Goal: Task Accomplishment & Management: Use online tool/utility

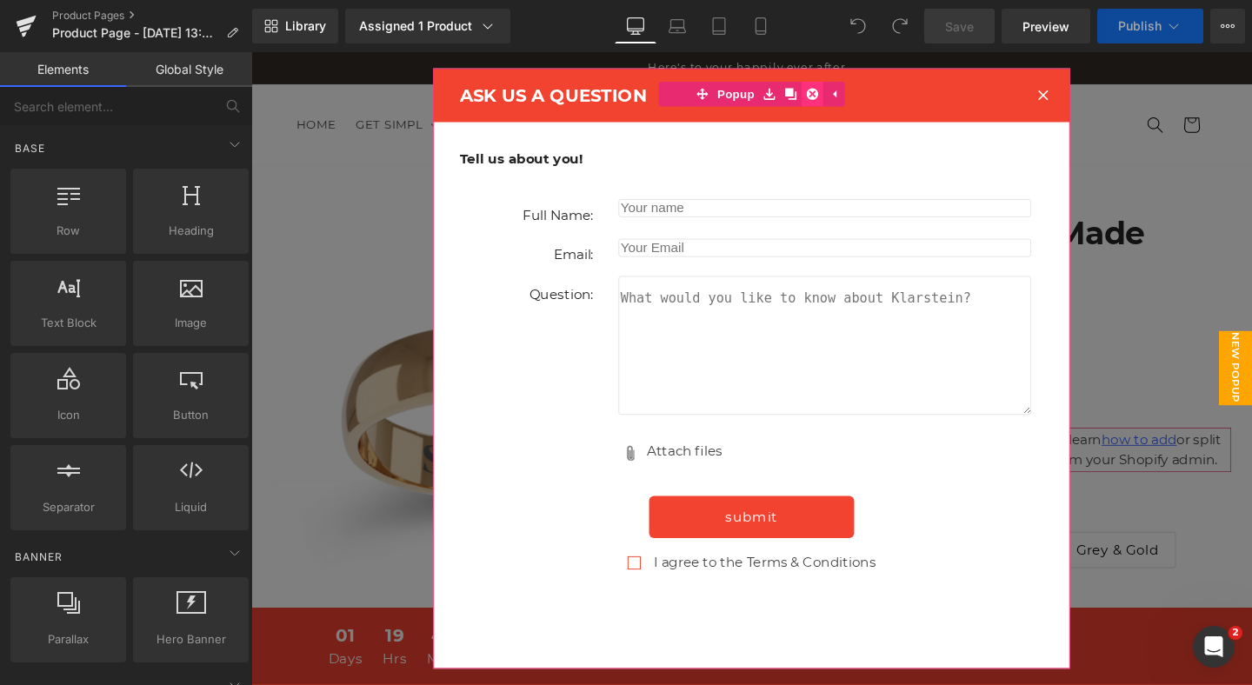
click at [839, 97] on icon at bounding box center [841, 96] width 12 height 13
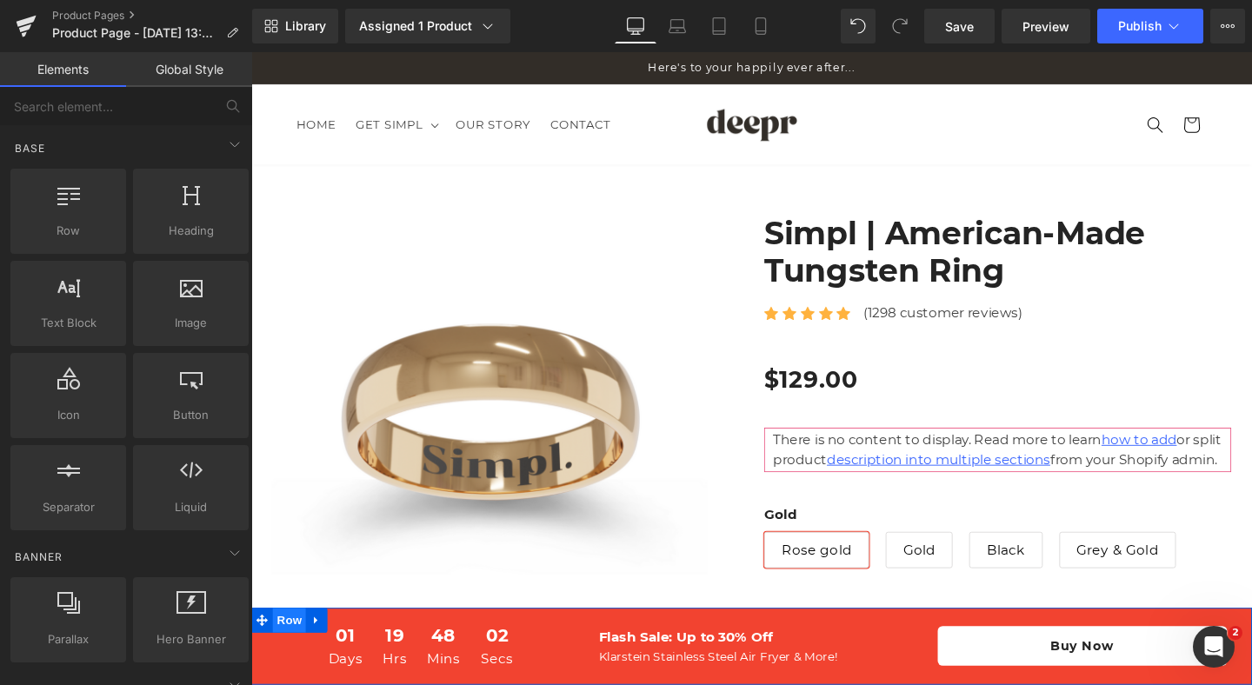
click at [301, 650] on span "Row" at bounding box center [291, 649] width 35 height 26
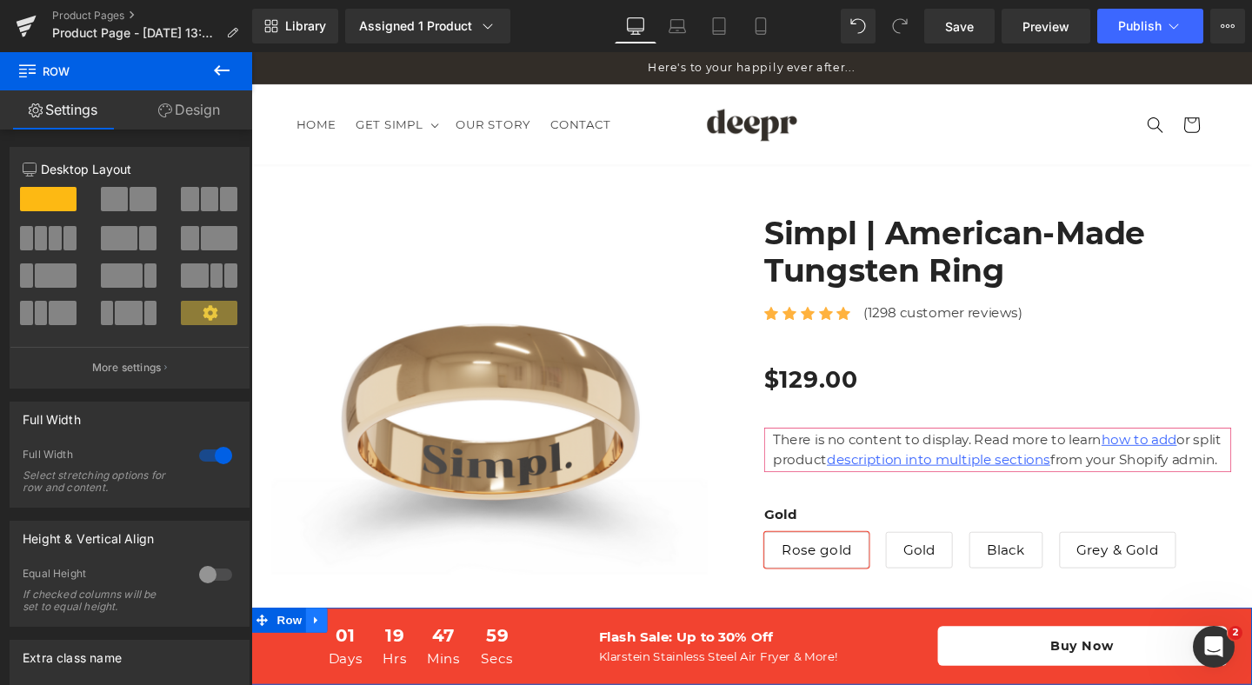
click at [316, 648] on icon at bounding box center [320, 649] width 12 height 13
click at [369, 652] on icon at bounding box center [365, 649] width 12 height 12
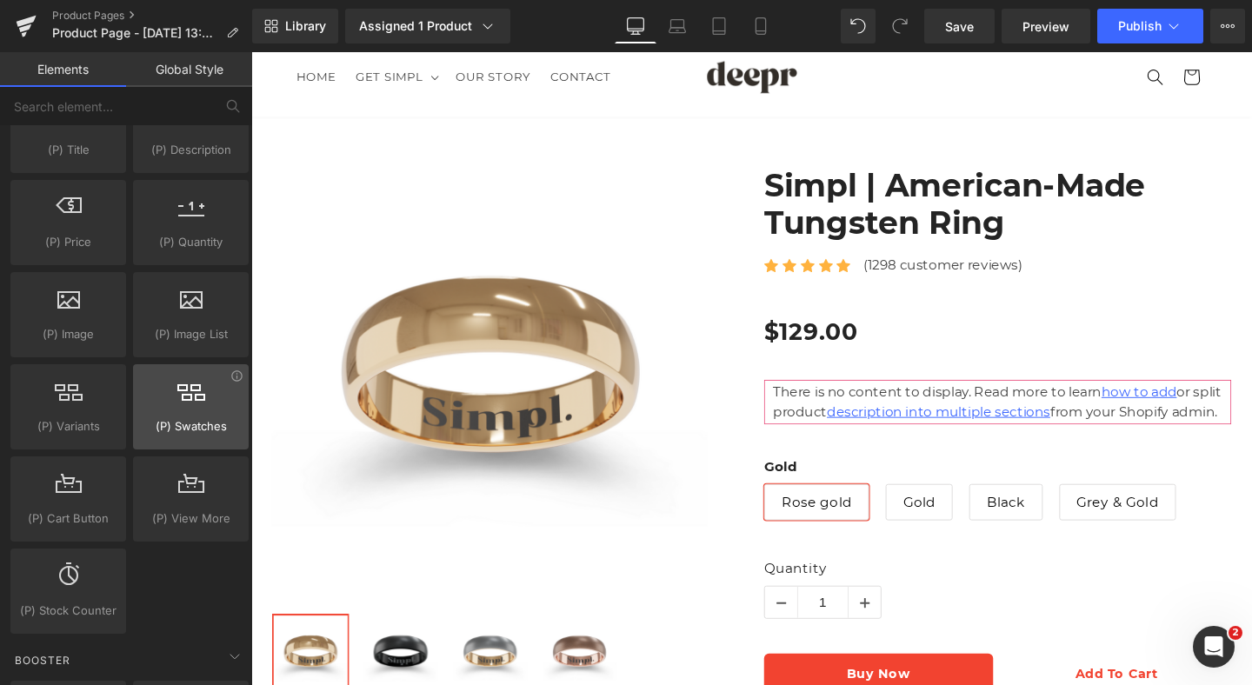
scroll to position [1654, 0]
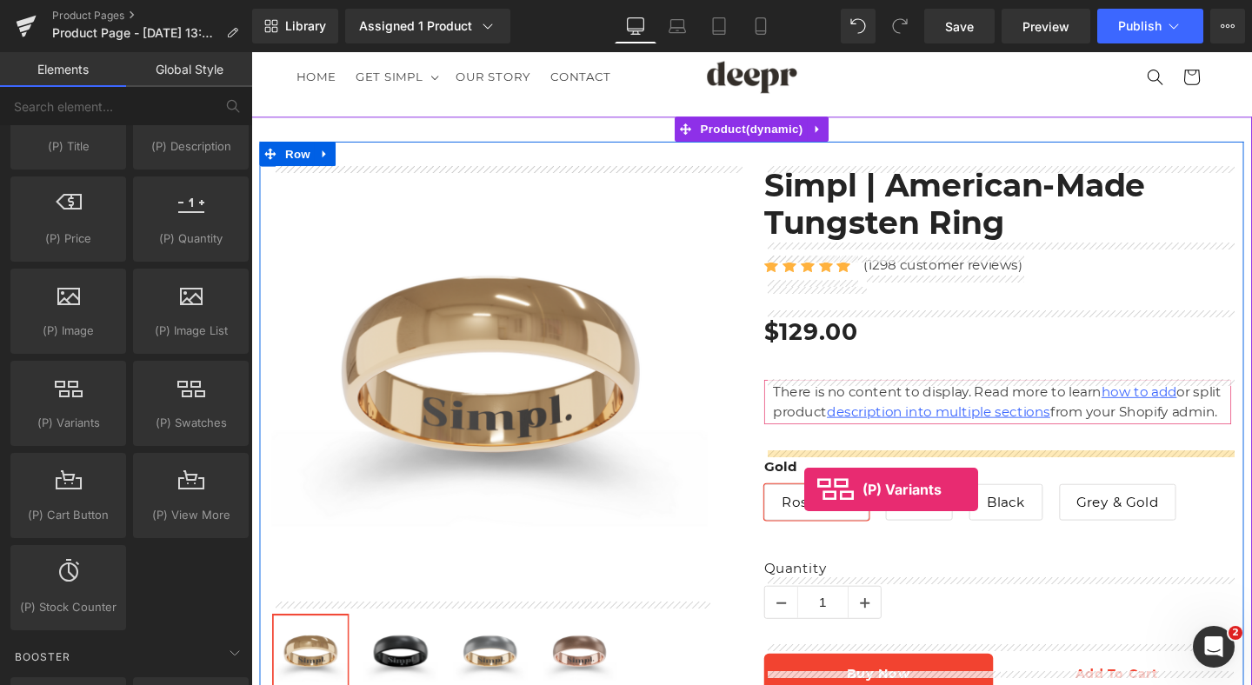
drag, startPoint x: 335, startPoint y: 470, endPoint x: 833, endPoint y: 512, distance: 499.8
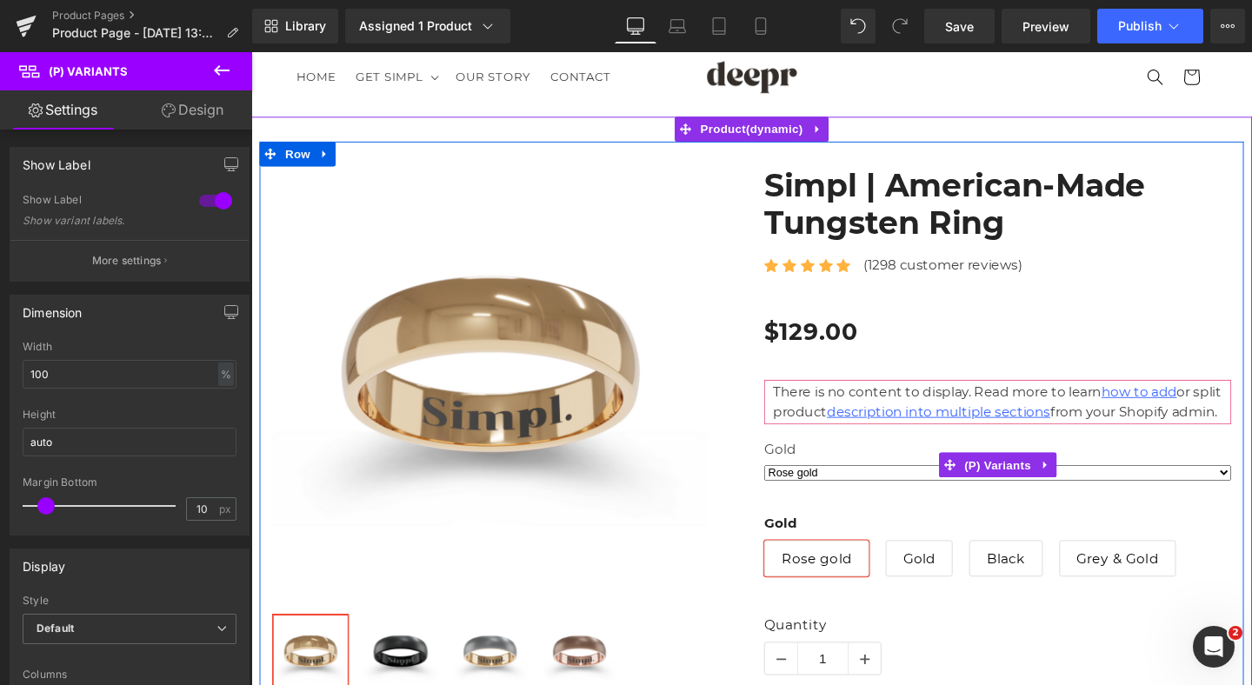
click at [881, 482] on label "Gold" at bounding box center [1035, 471] width 491 height 21
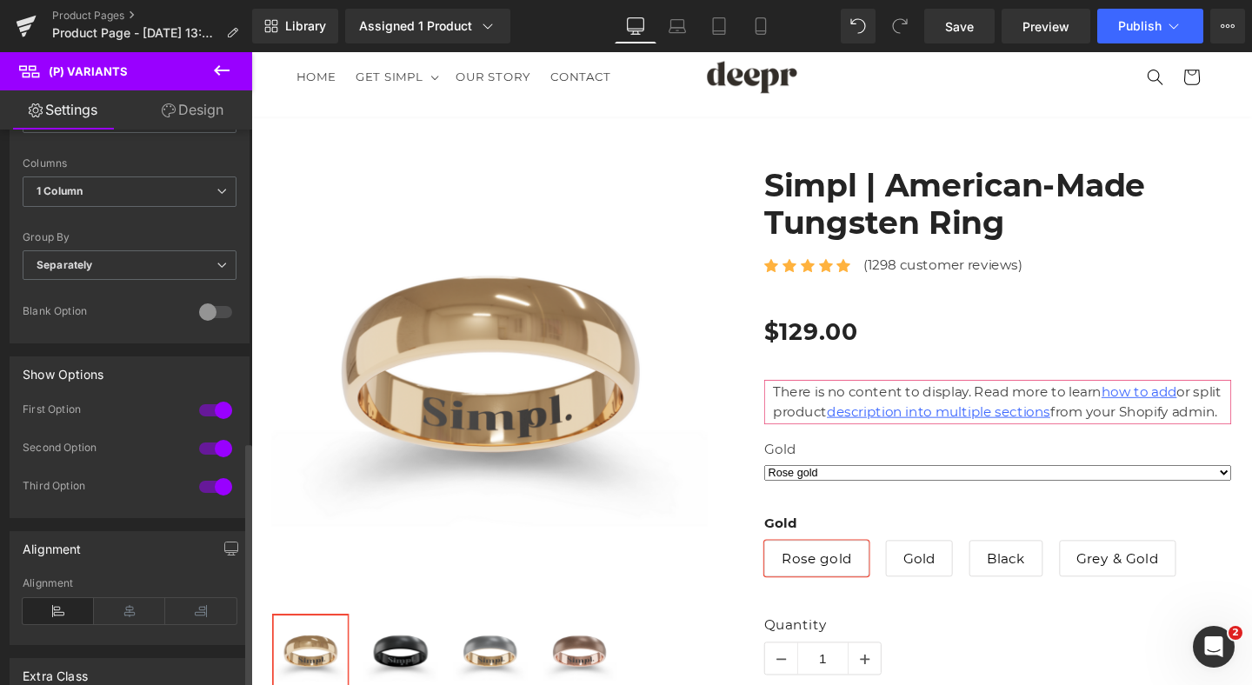
scroll to position [0, 0]
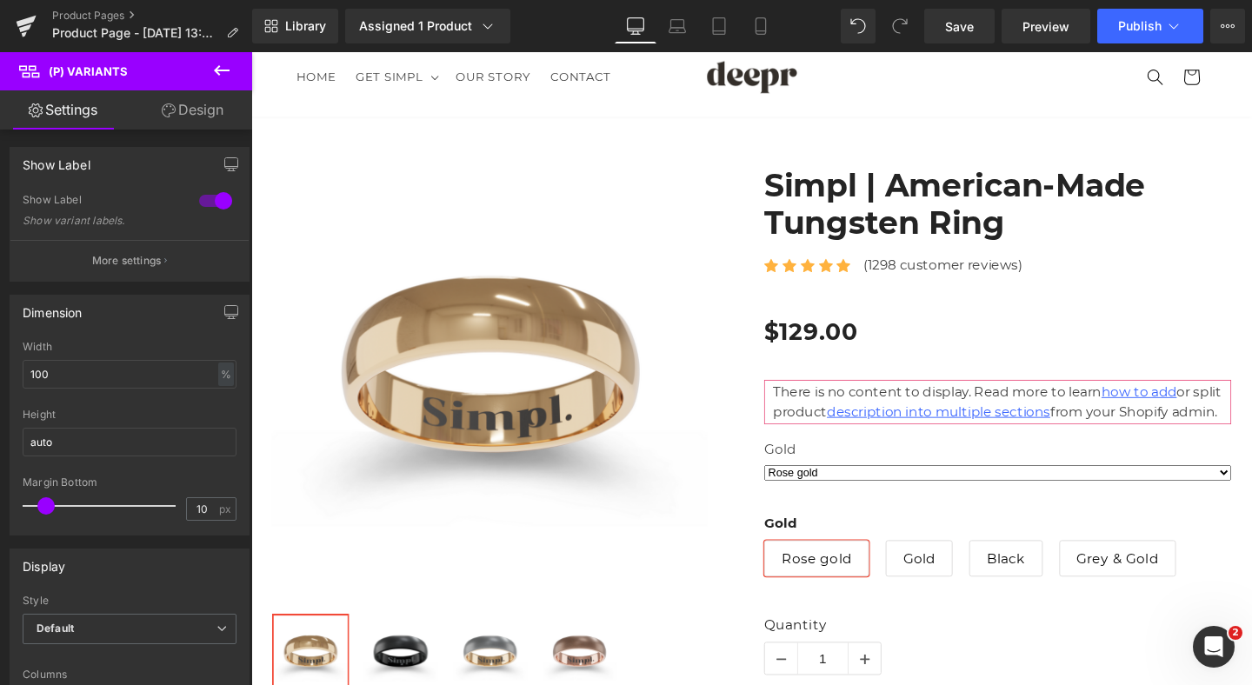
click at [193, 113] on link "Design" at bounding box center [193, 109] width 126 height 39
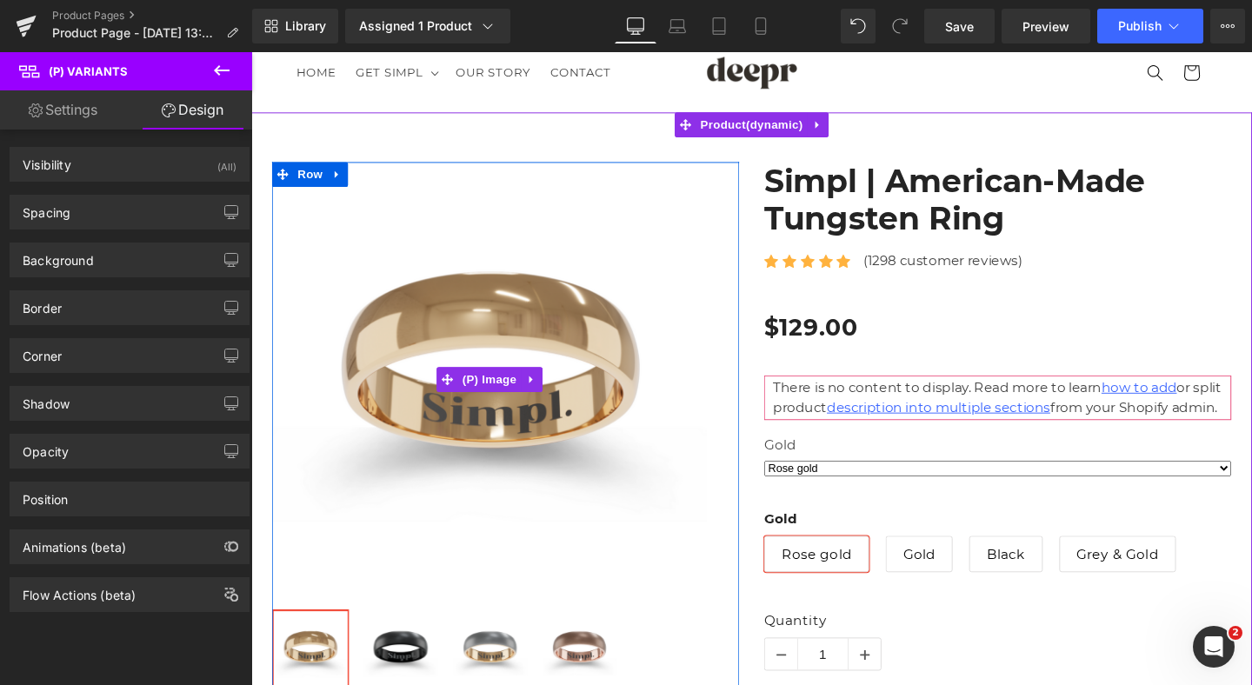
scroll to position [52, 0]
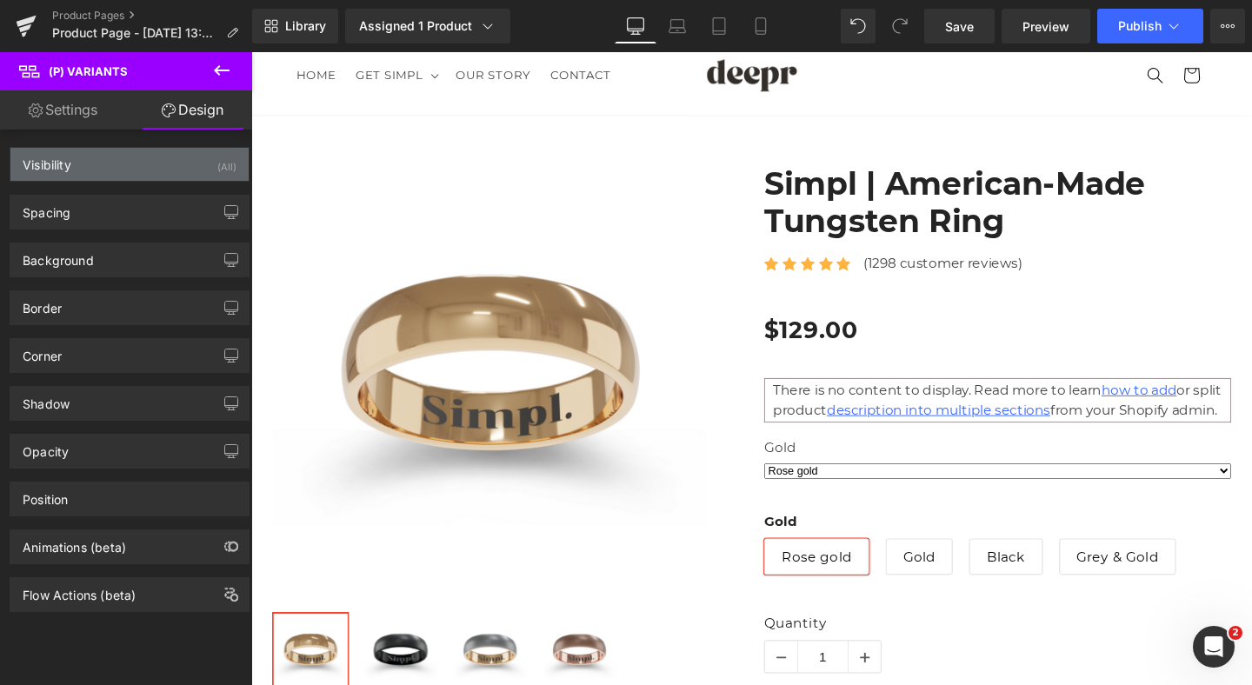
click at [111, 156] on div "Visibility (All)" at bounding box center [129, 164] width 238 height 33
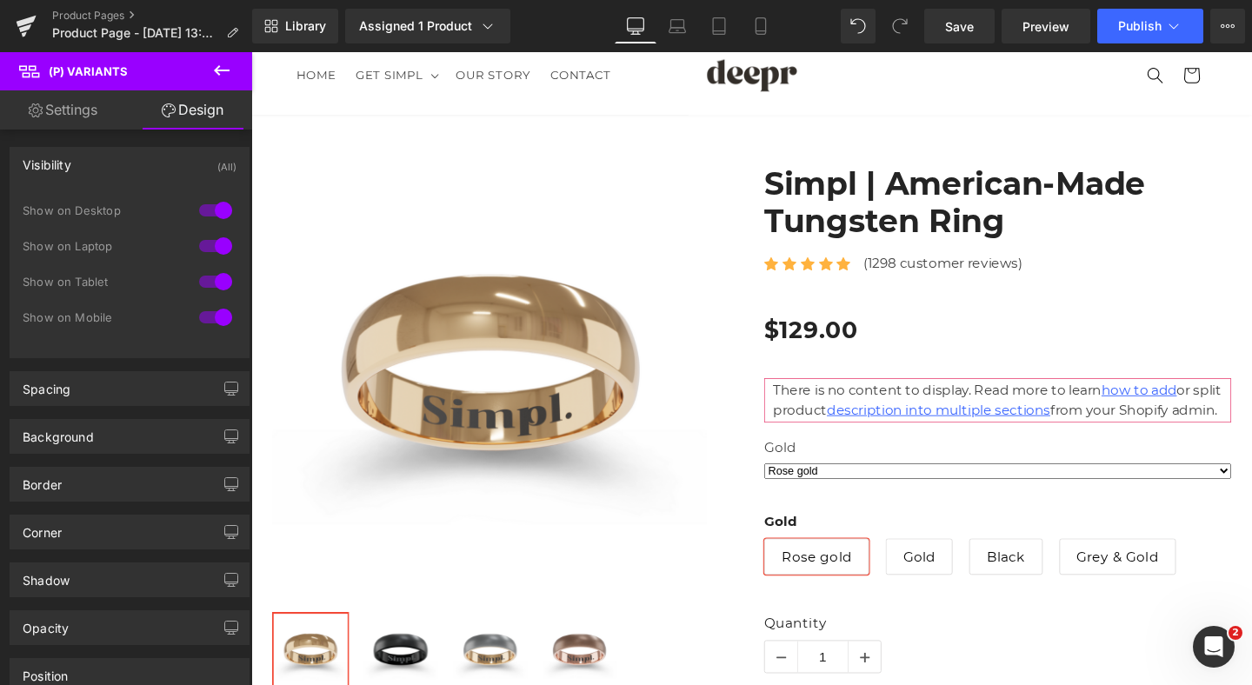
click at [111, 156] on div "Visibility (All)" at bounding box center [129, 164] width 238 height 33
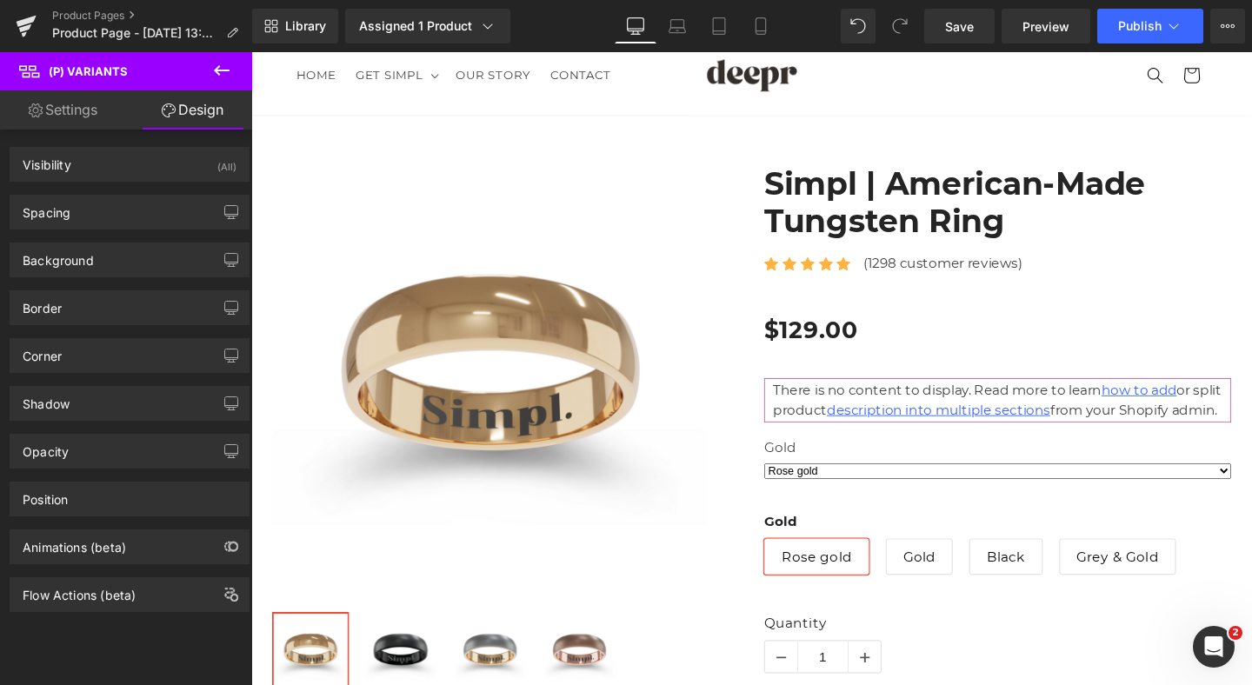
click at [84, 125] on link "Settings" at bounding box center [63, 109] width 126 height 39
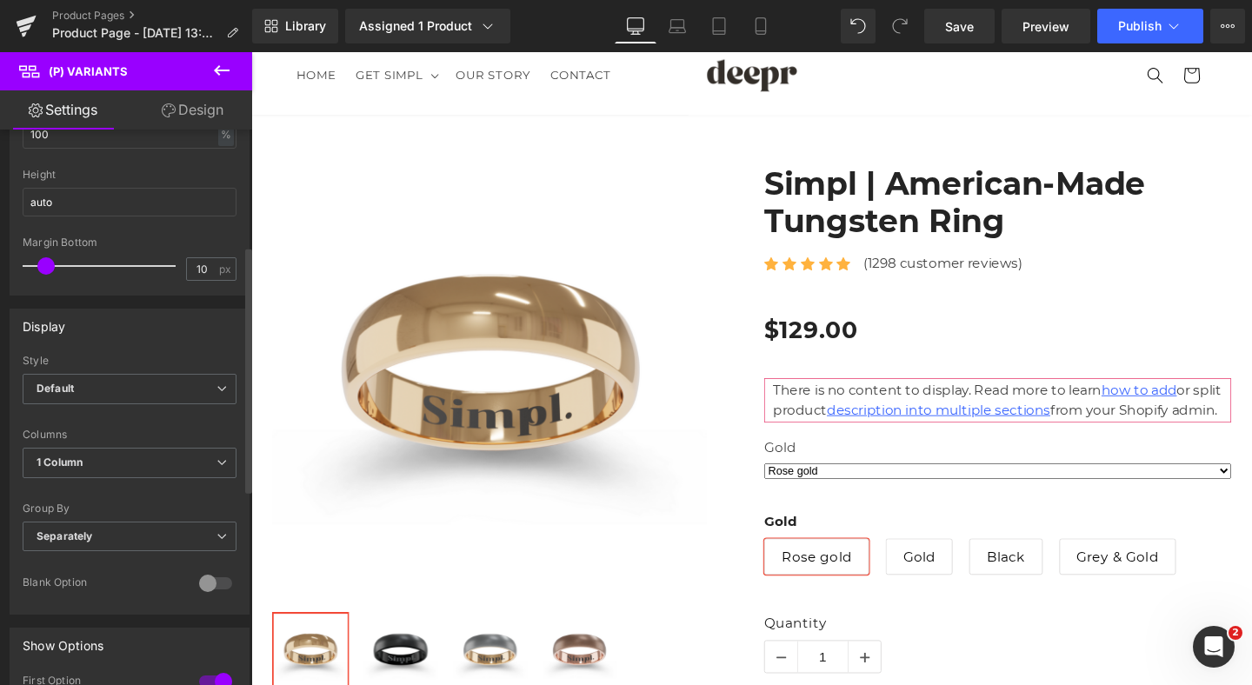
scroll to position [269, 0]
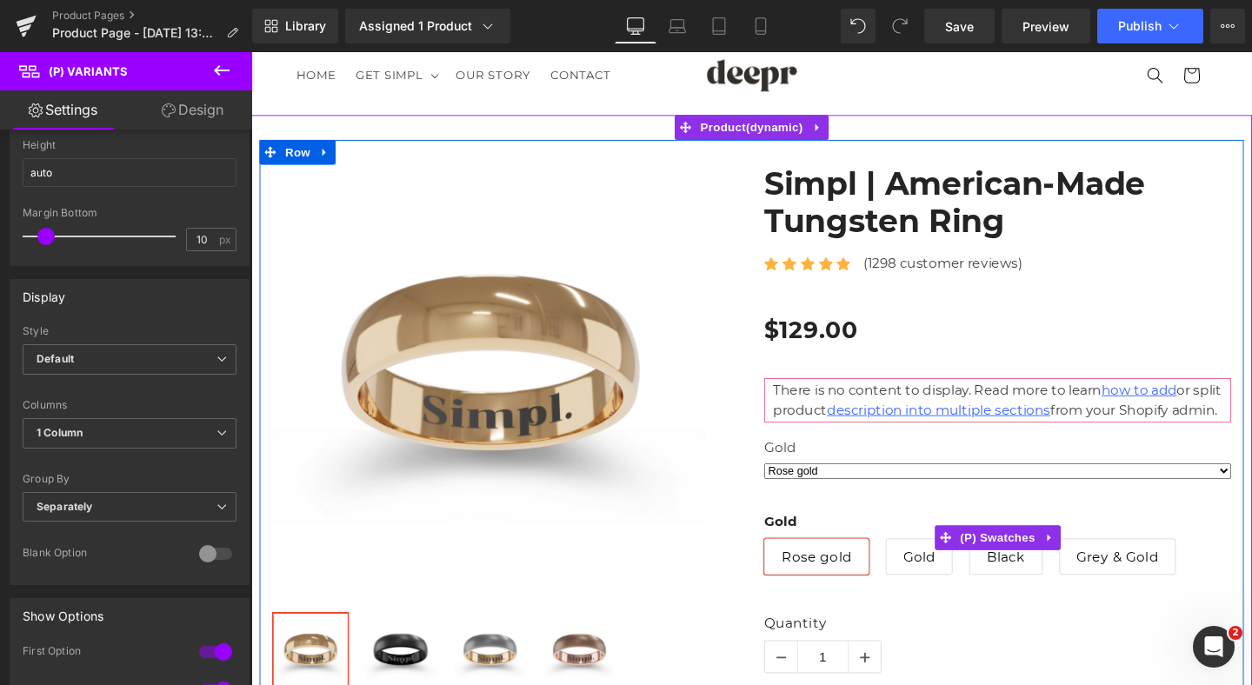
click at [910, 598] on div "Gold Rose gold Gold Black Grey & Gold" at bounding box center [1035, 574] width 491 height 79
click at [1037, 575] on span "(P) Swatches" at bounding box center [1036, 562] width 88 height 26
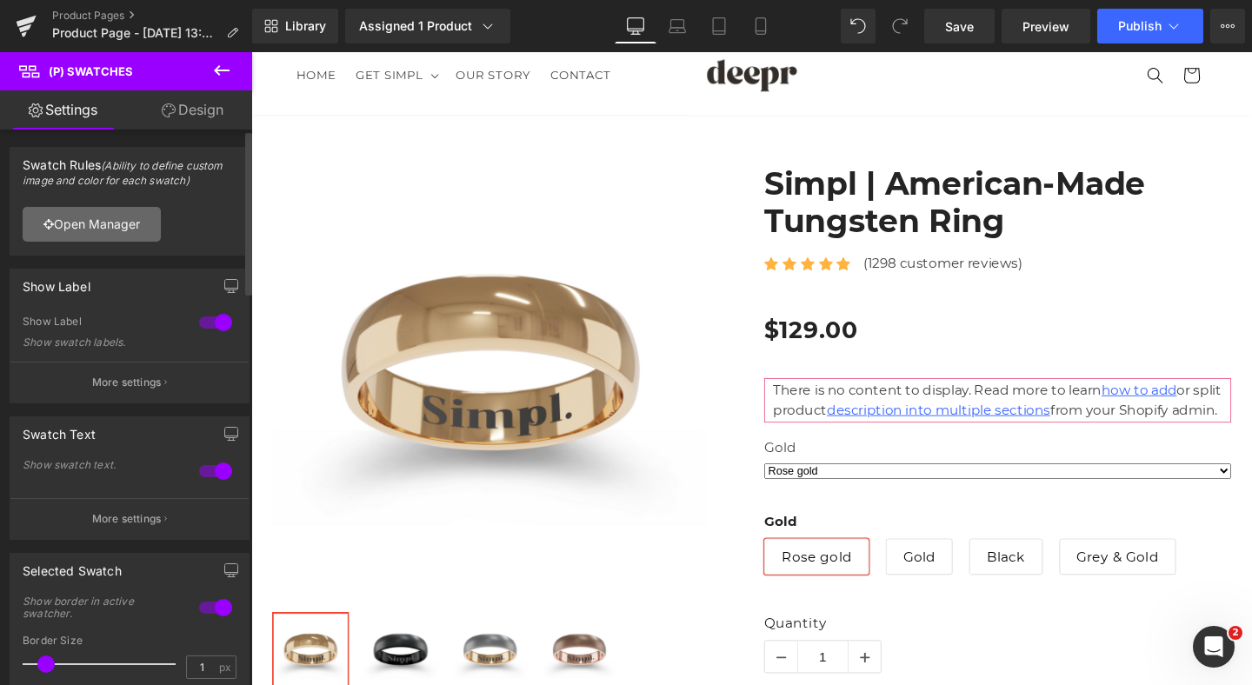
click at [95, 233] on link "Open Manager" at bounding box center [92, 224] width 138 height 35
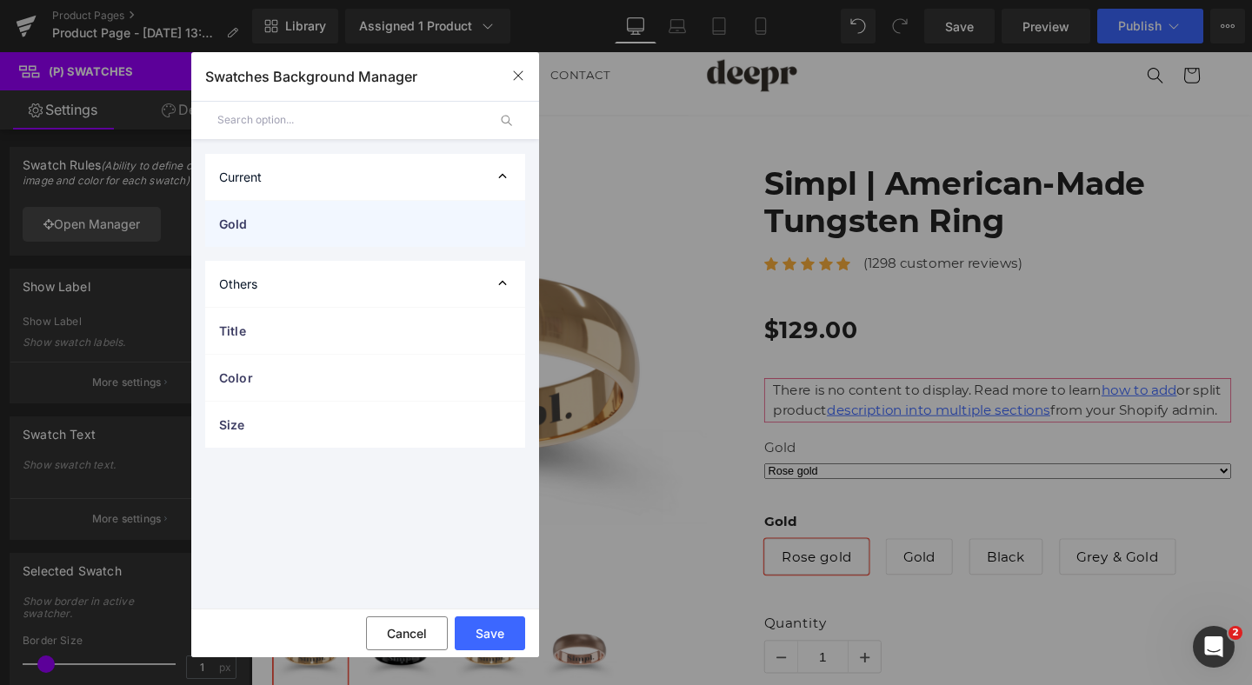
click at [327, 216] on span "Gold" at bounding box center [347, 224] width 257 height 18
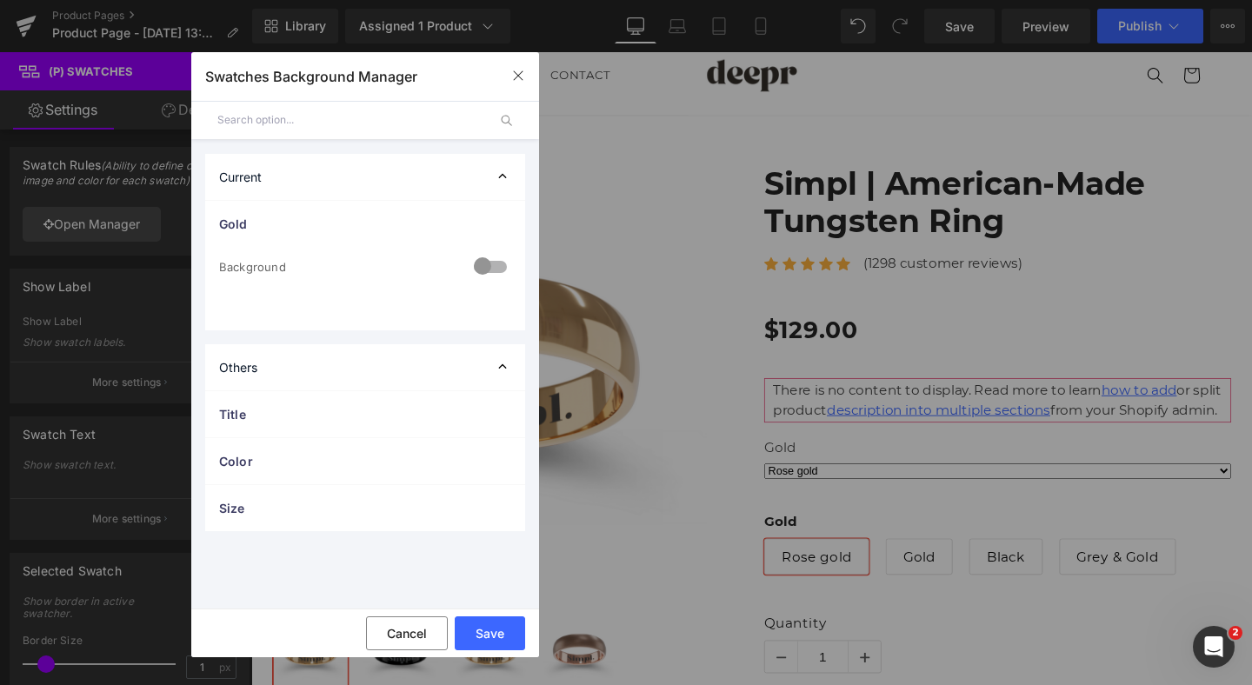
click at [475, 258] on div at bounding box center [490, 268] width 42 height 34
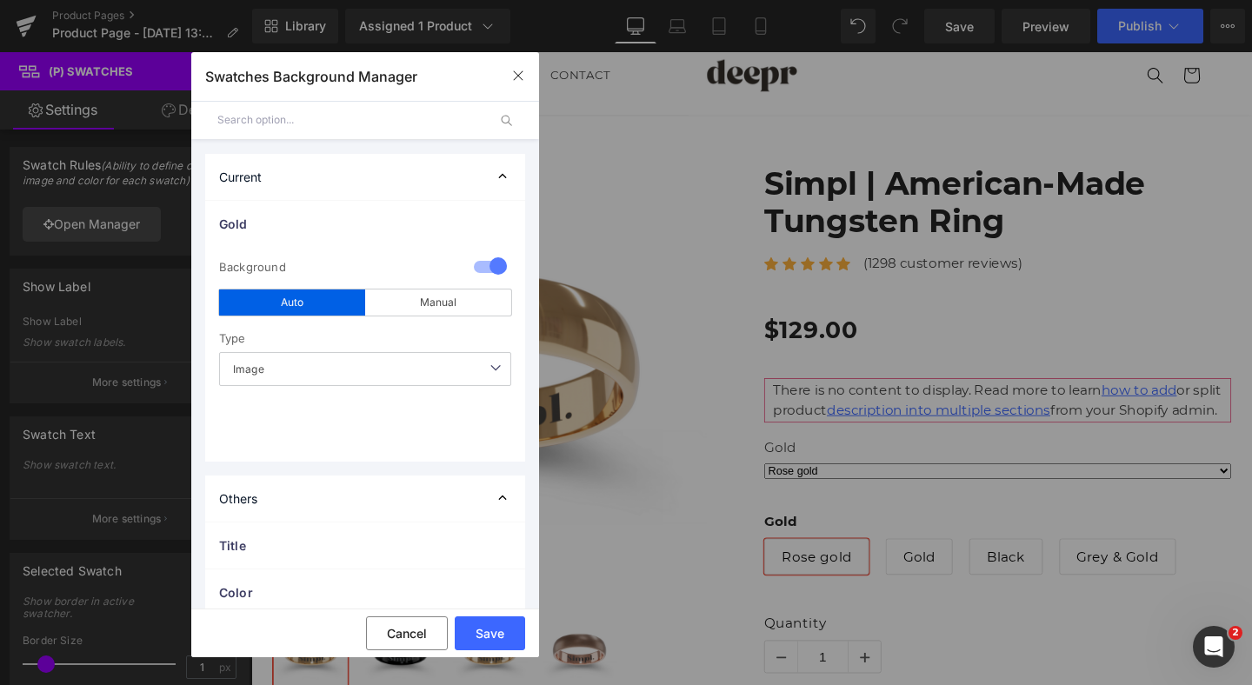
click at [344, 367] on span "Image" at bounding box center [365, 369] width 292 height 34
click at [379, 342] on div "Type" at bounding box center [365, 338] width 292 height 28
click at [364, 323] on div "0 Background auto Auto Manual Image Color Type Image Image Color Rose gold color" at bounding box center [365, 354] width 320 height 215
click at [407, 311] on div "Manual" at bounding box center [438, 302] width 146 height 26
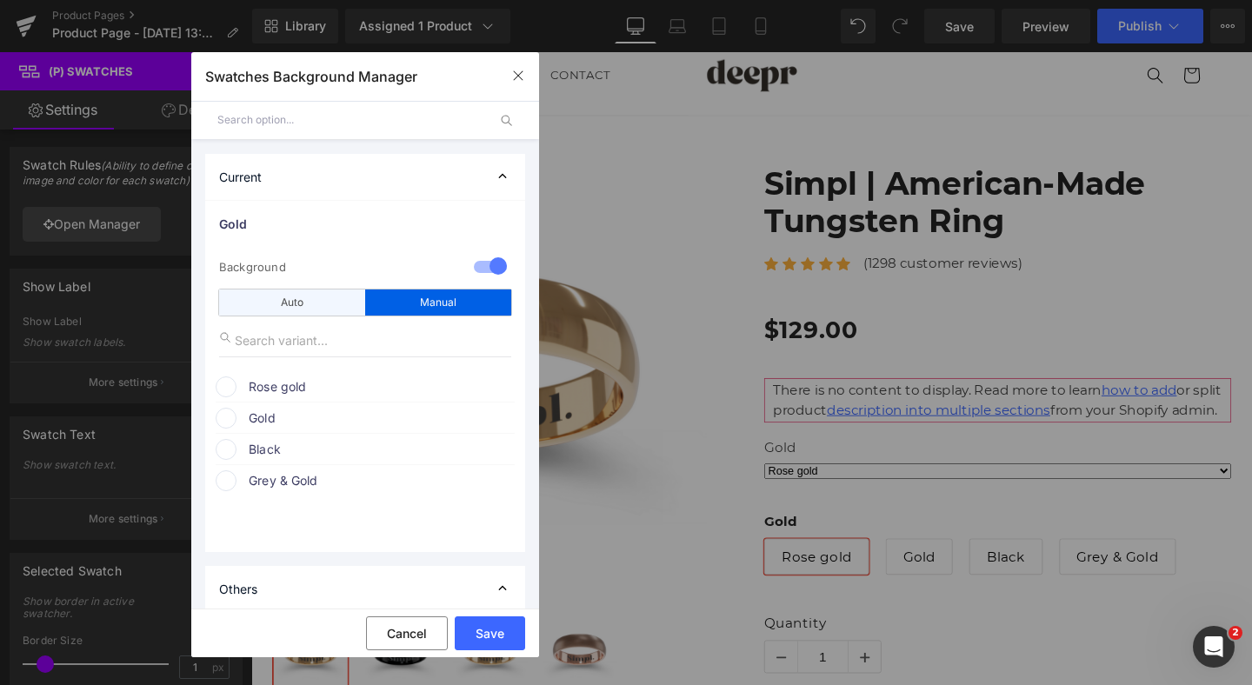
click at [318, 313] on div "Auto" at bounding box center [292, 302] width 146 height 26
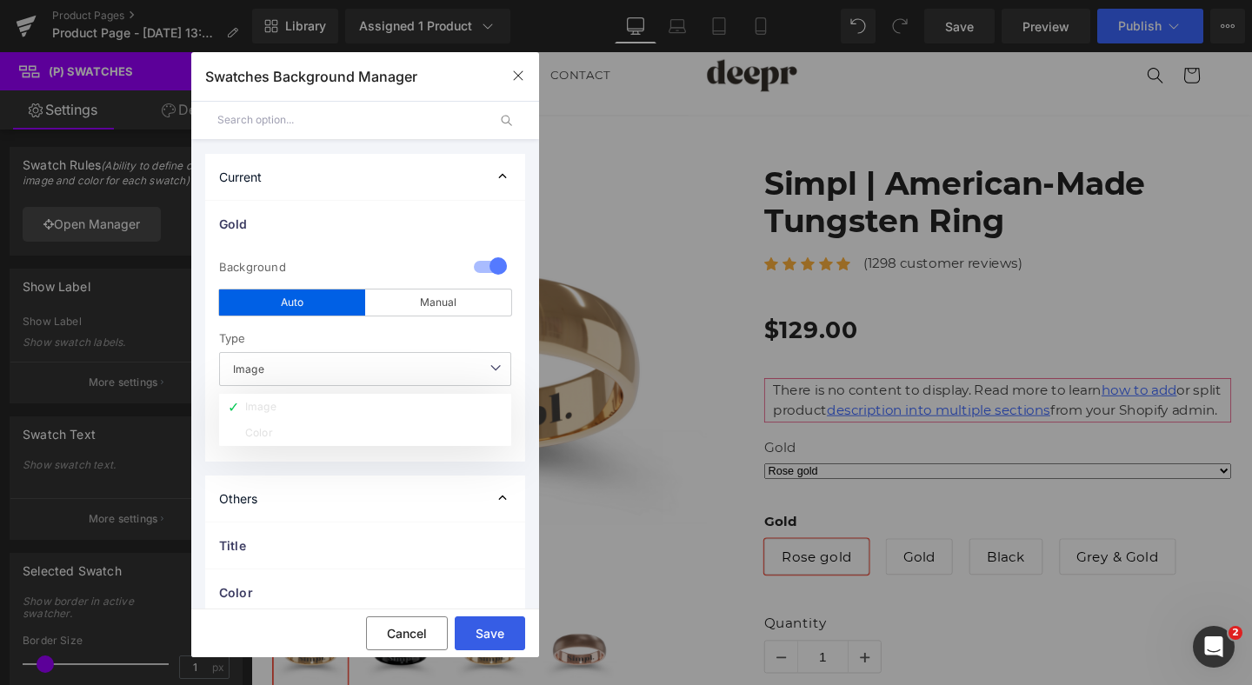
click at [498, 641] on button "Save" at bounding box center [490, 633] width 70 height 34
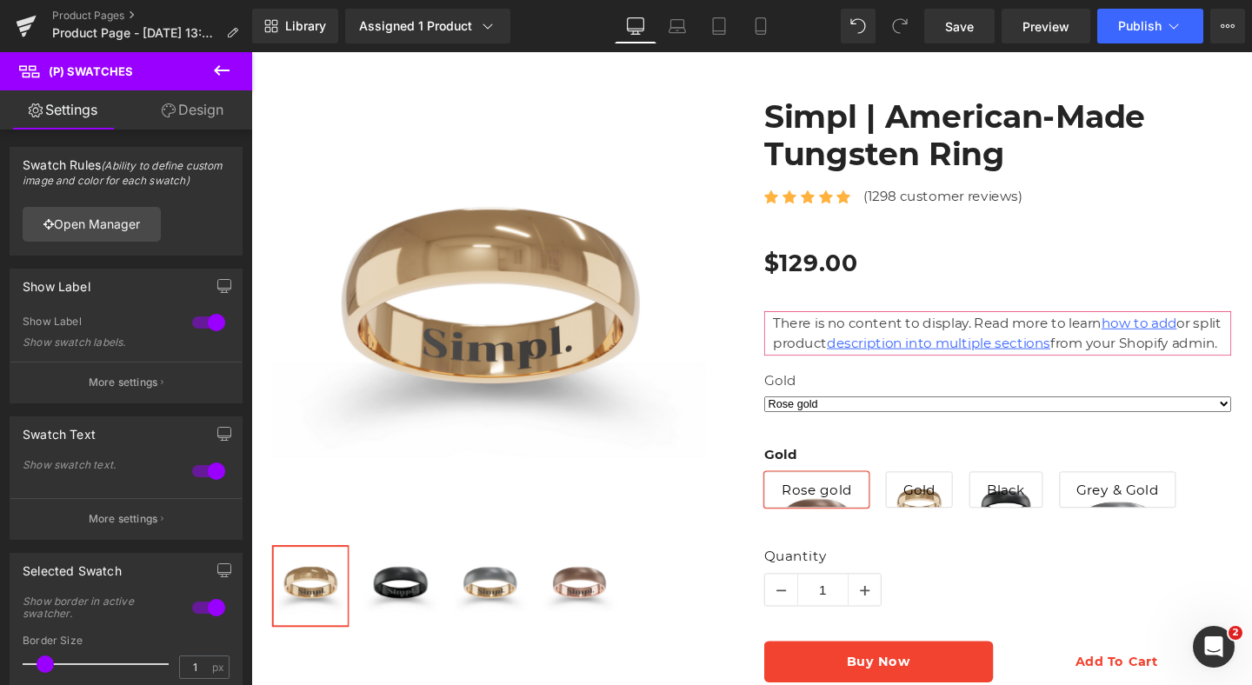
scroll to position [147, 0]
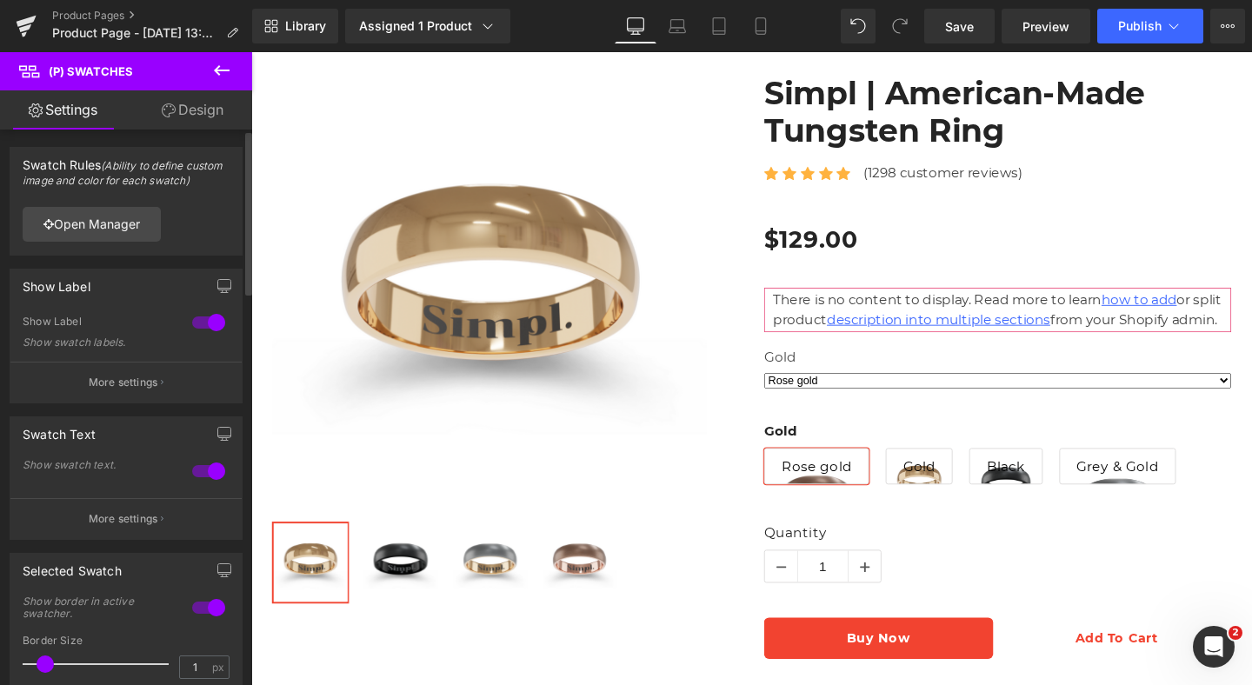
click at [215, 314] on div at bounding box center [209, 323] width 42 height 28
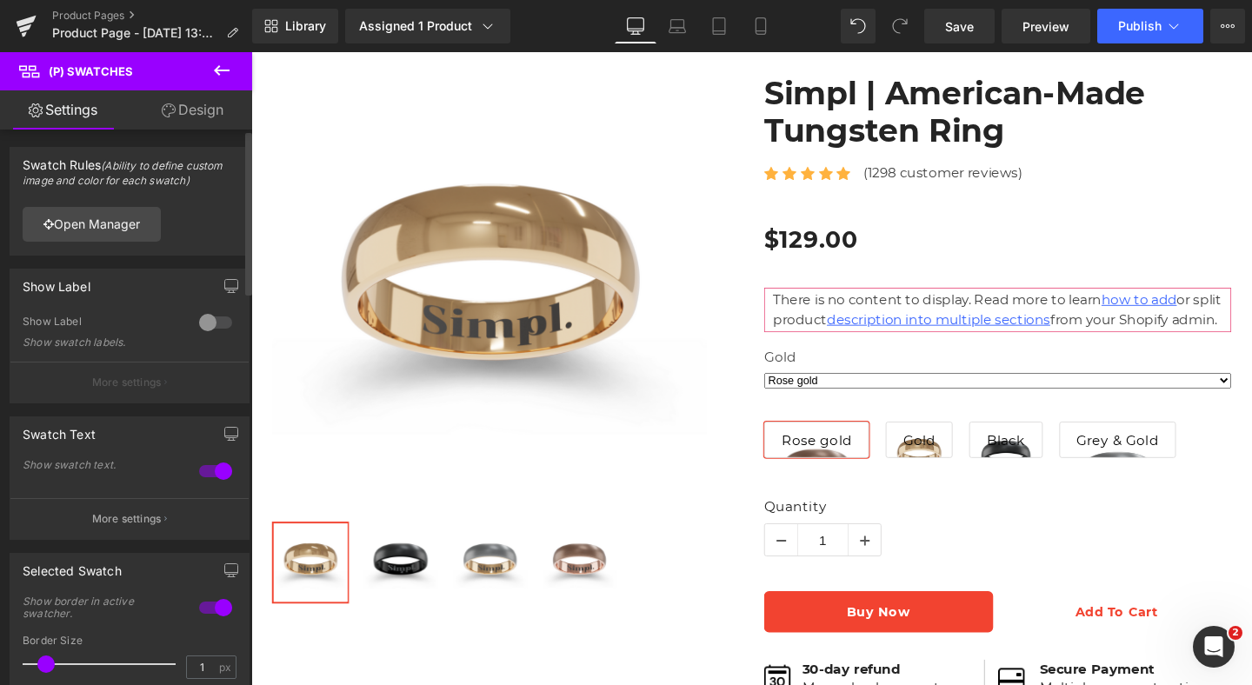
click at [204, 318] on div at bounding box center [216, 323] width 42 height 28
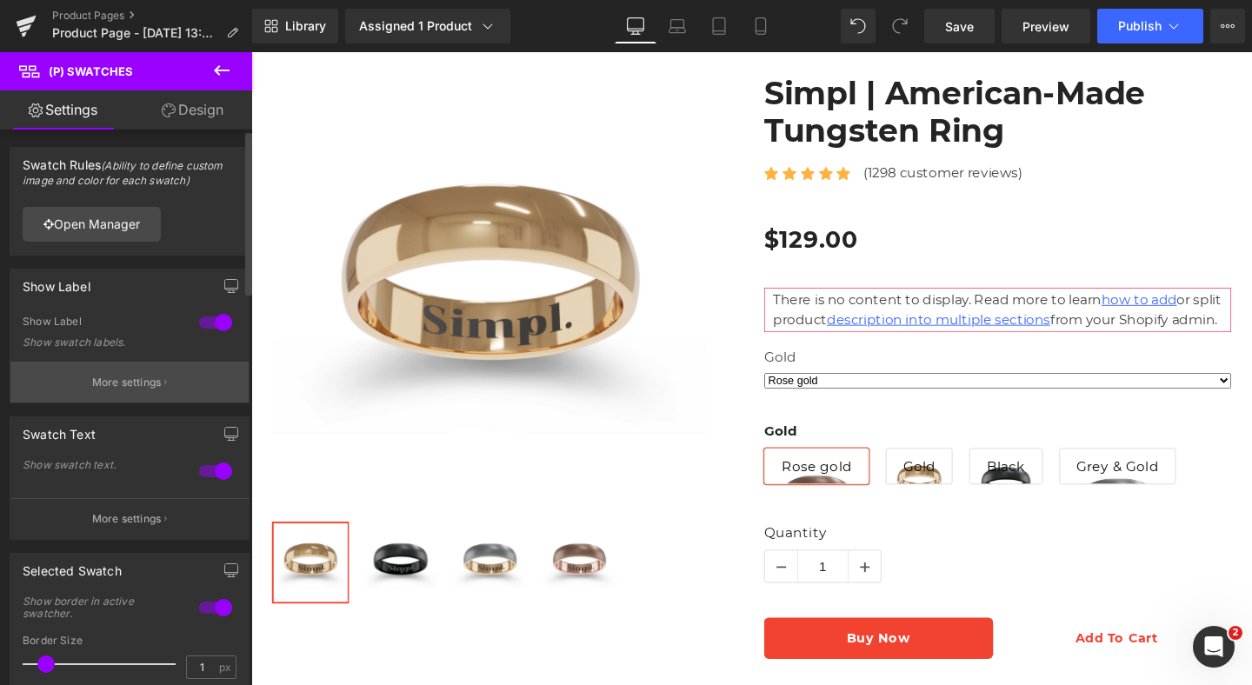
click at [160, 374] on button "More settings" at bounding box center [129, 382] width 238 height 41
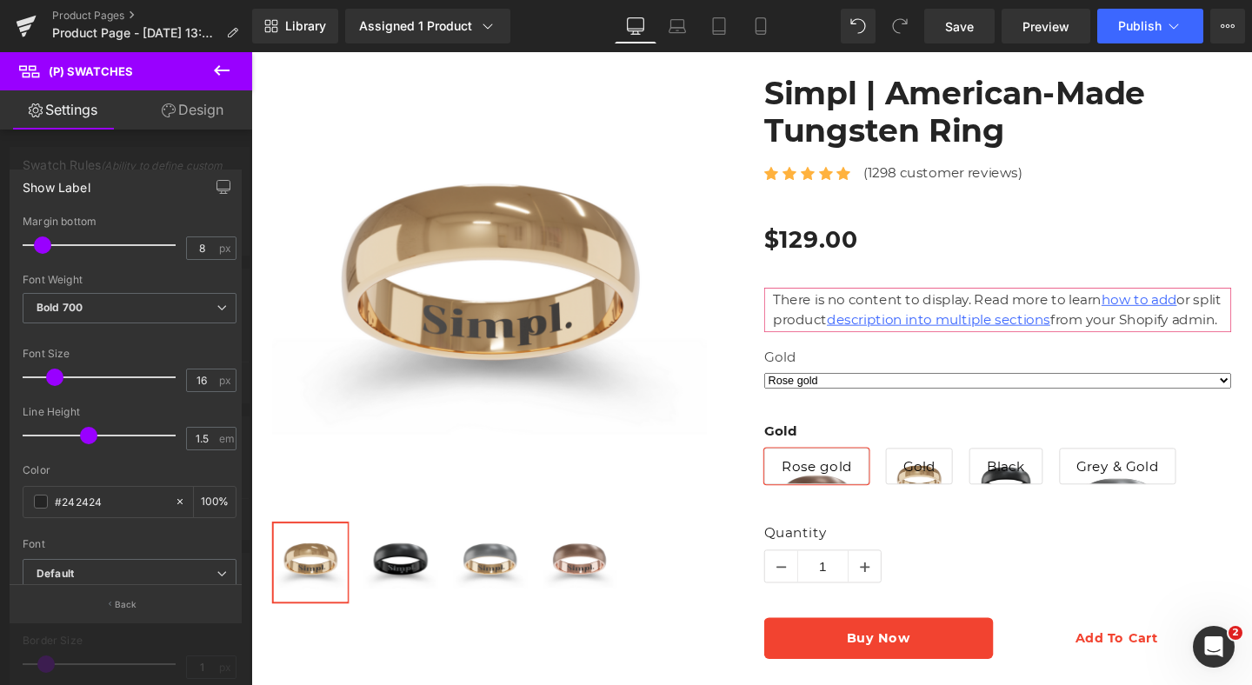
click at [162, 167] on div at bounding box center [126, 373] width 252 height 642
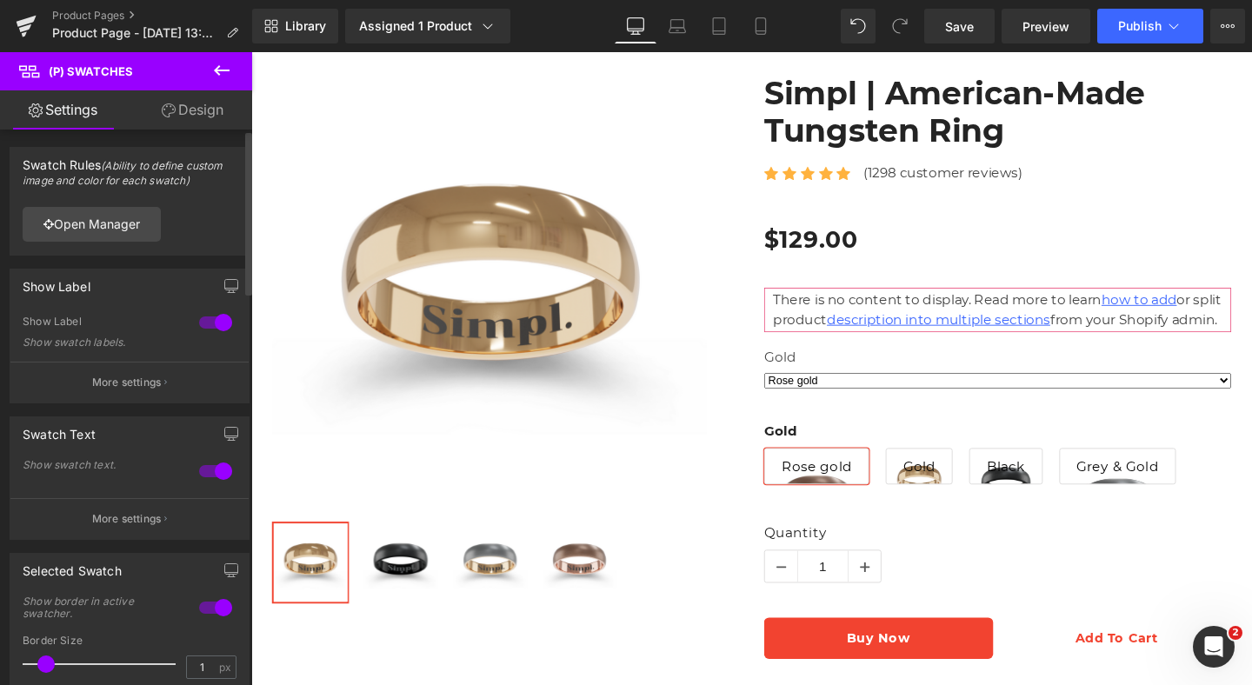
click at [203, 320] on div at bounding box center [216, 323] width 42 height 28
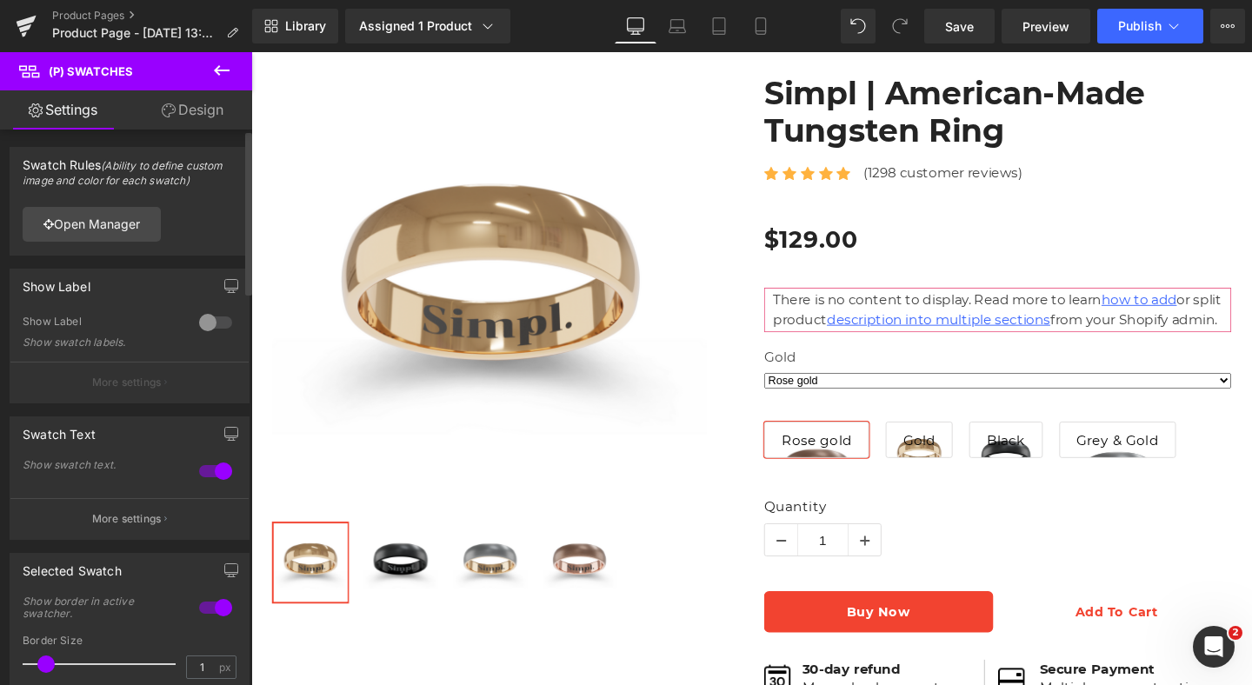
click at [208, 467] on div at bounding box center [216, 471] width 42 height 28
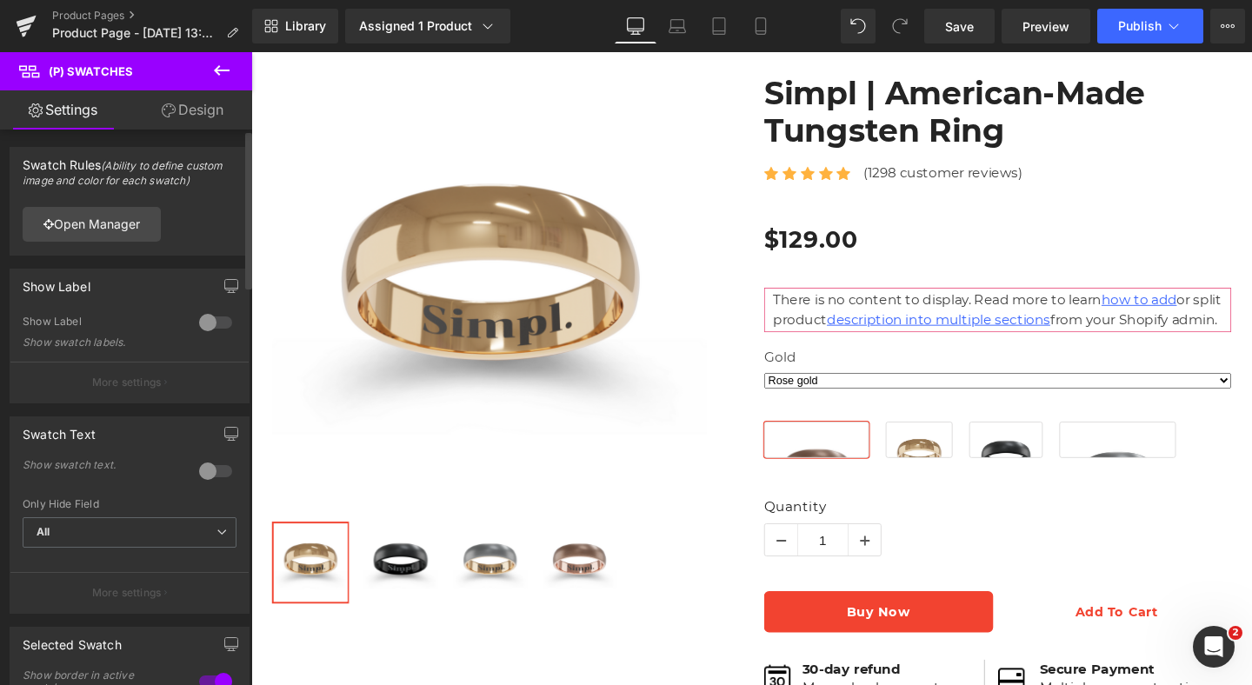
click at [209, 328] on div at bounding box center [216, 323] width 42 height 28
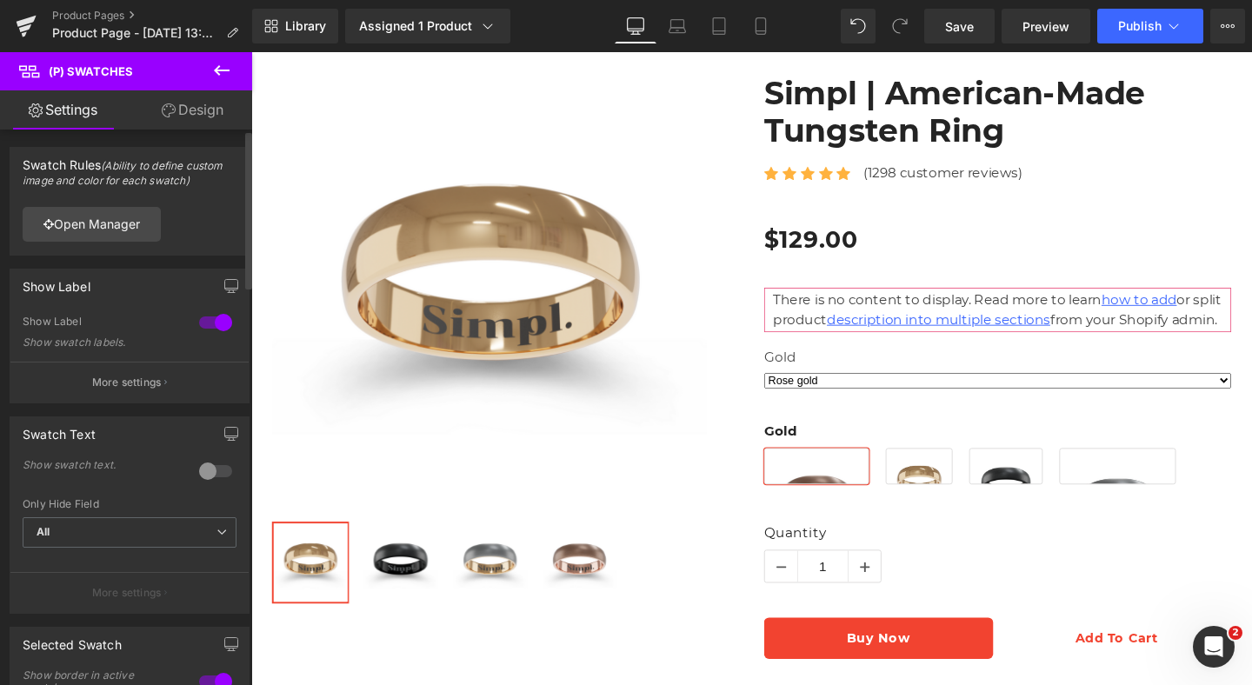
click at [209, 328] on div at bounding box center [216, 323] width 42 height 28
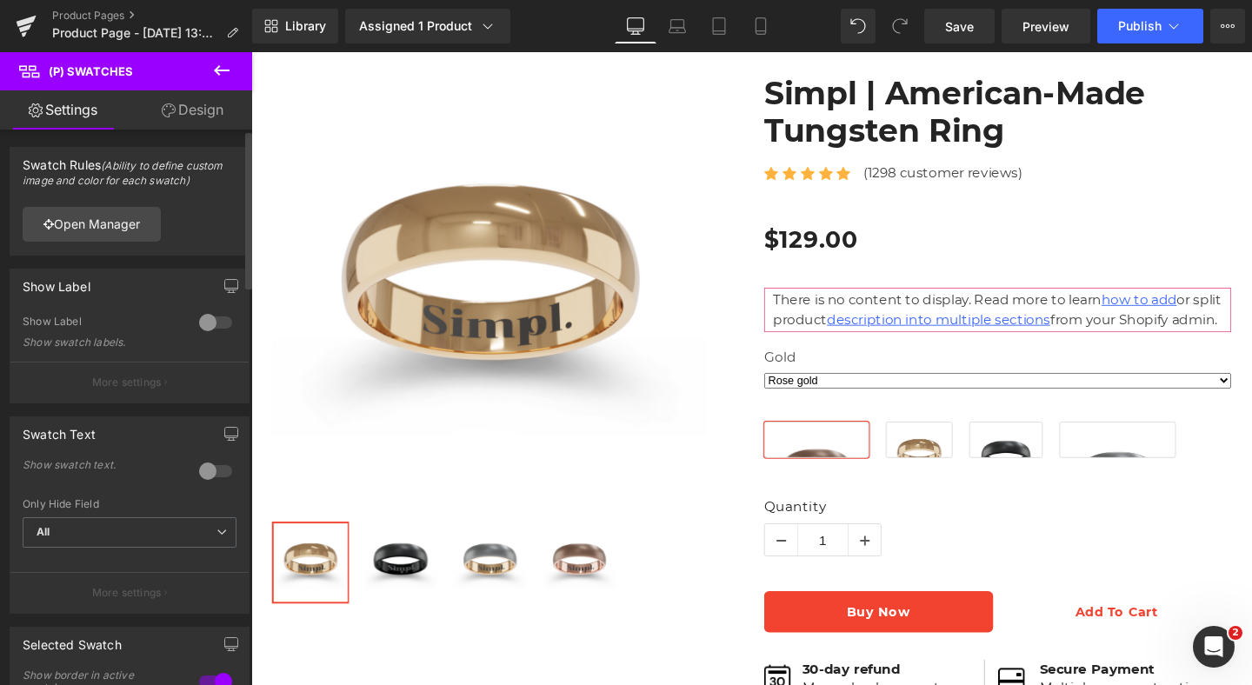
click at [209, 328] on div at bounding box center [216, 323] width 42 height 28
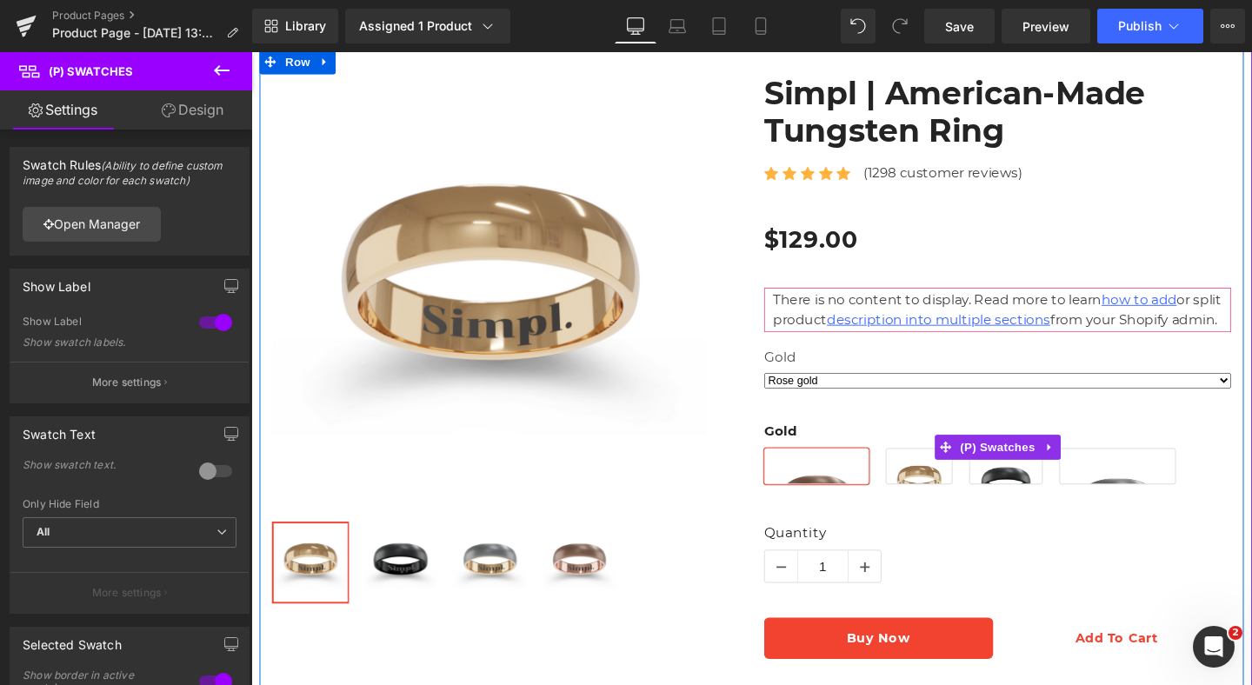
click at [953, 507] on span "Gold" at bounding box center [953, 488] width 70 height 38
click at [1024, 507] on span "Black" at bounding box center [1044, 488] width 77 height 38
click at [821, 507] on span "Rose gold" at bounding box center [845, 488] width 110 height 38
click at [956, 507] on span "Gold" at bounding box center [953, 488] width 70 height 38
click at [1061, 507] on span "Black" at bounding box center [1044, 488] width 77 height 38
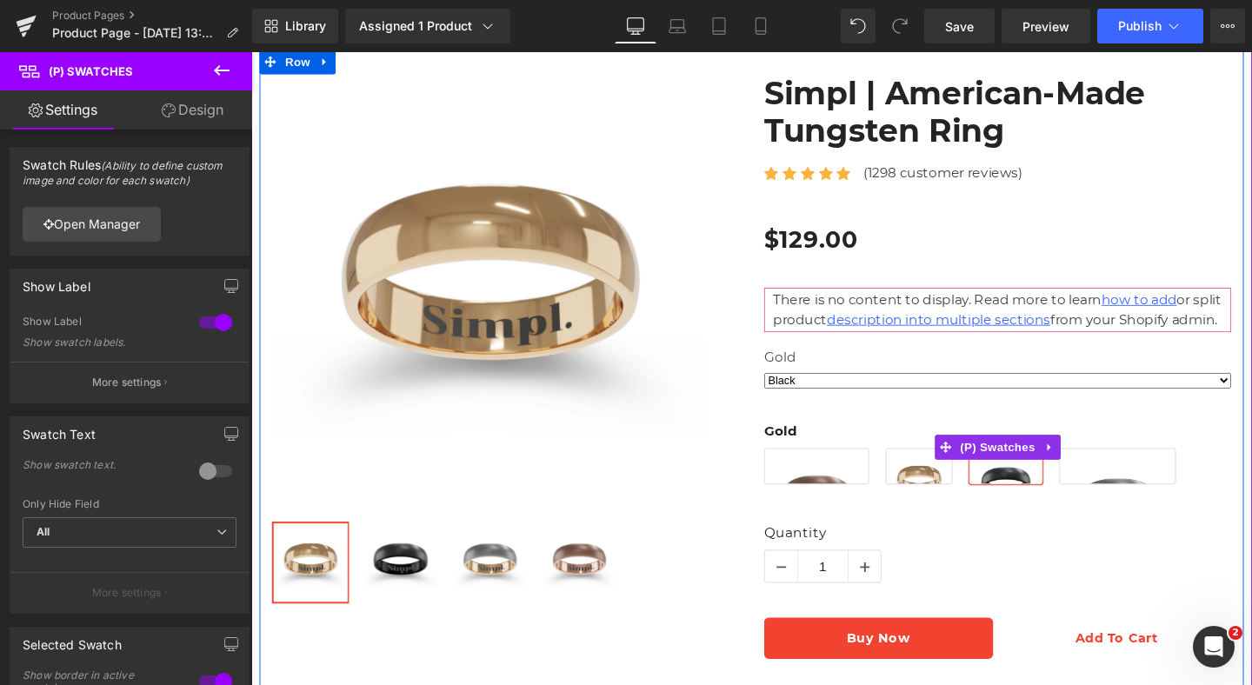
click at [1154, 507] on span "Grey & Gold" at bounding box center [1162, 488] width 123 height 38
click at [876, 507] on span "Rose gold" at bounding box center [845, 488] width 110 height 38
select select "Rose gold"
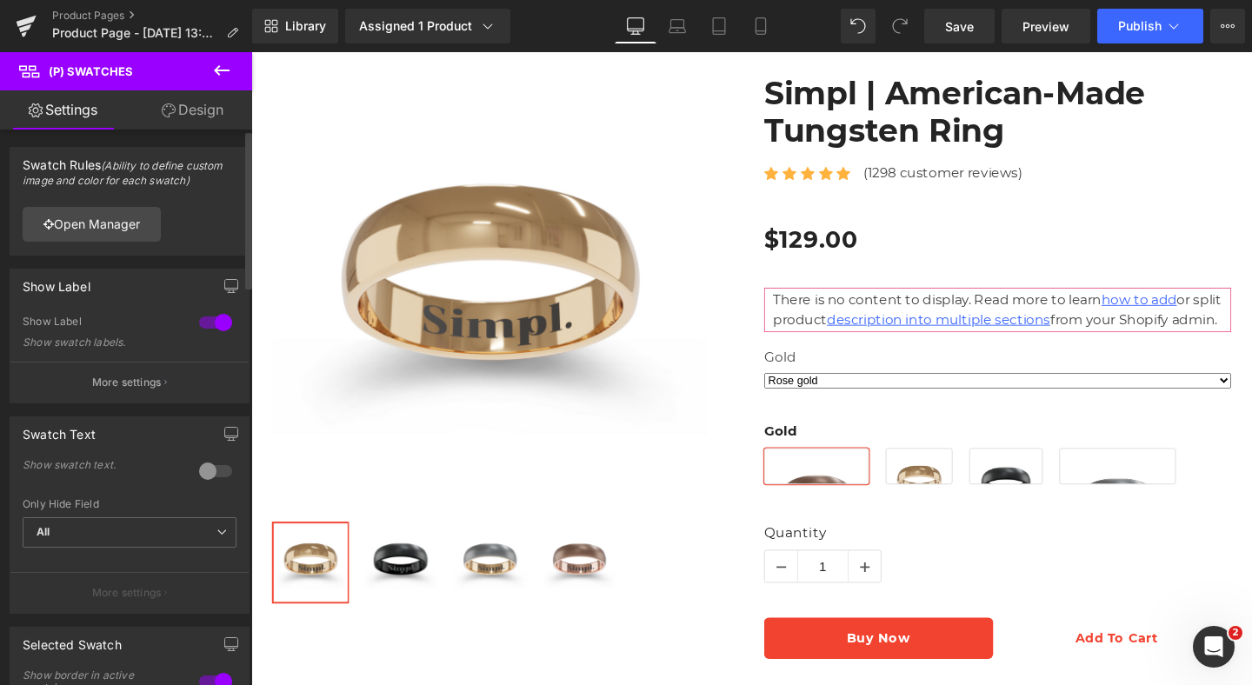
click at [207, 323] on div at bounding box center [216, 323] width 42 height 28
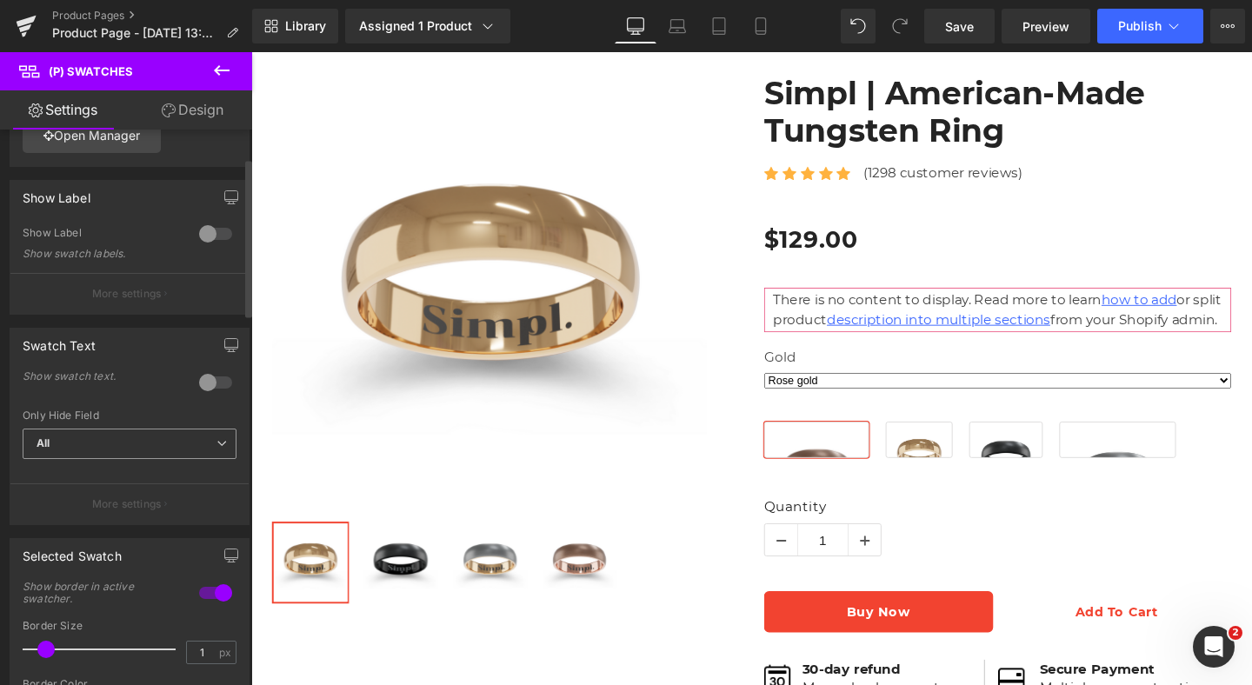
scroll to position [99, 0]
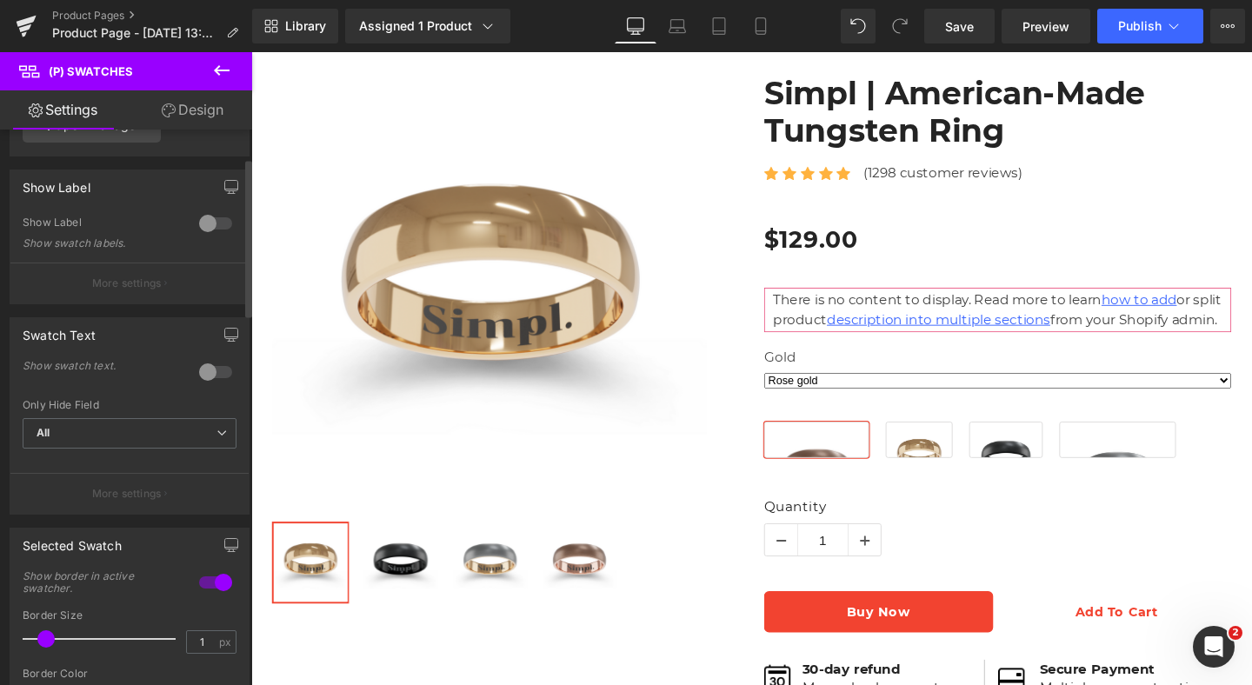
click at [200, 388] on div "Show swatch text." at bounding box center [130, 381] width 214 height 36
click at [200, 380] on div at bounding box center [216, 372] width 42 height 28
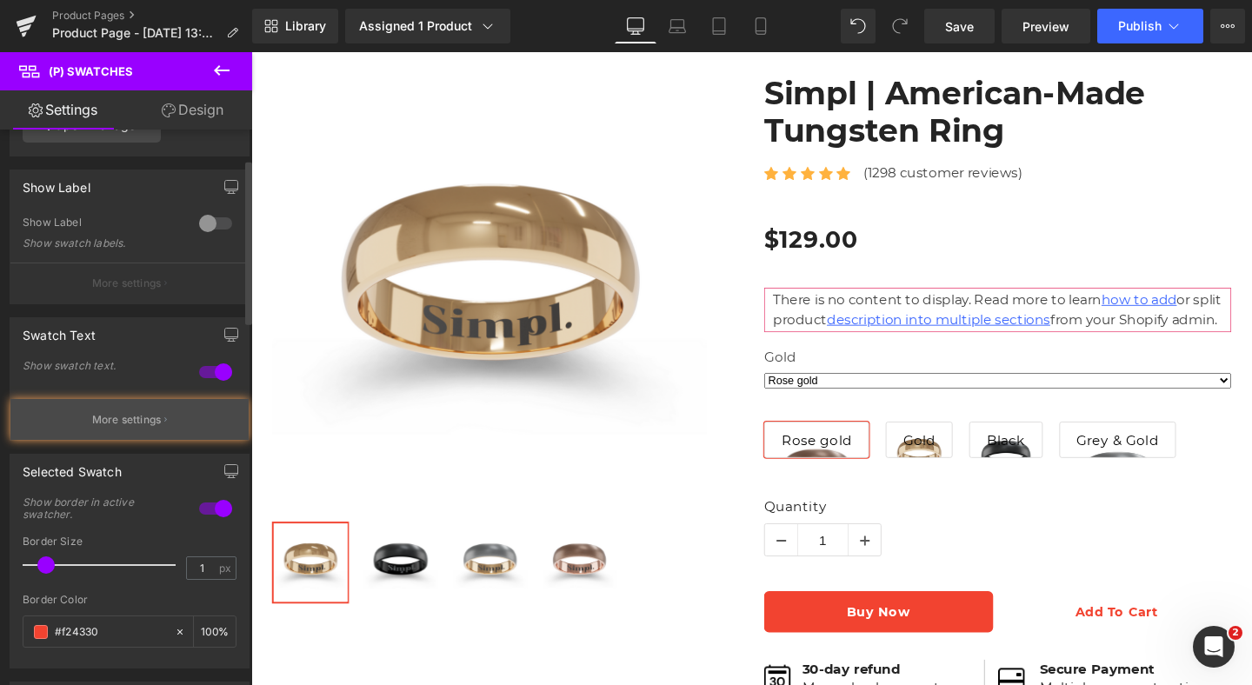
click at [173, 423] on button "More settings" at bounding box center [129, 419] width 238 height 41
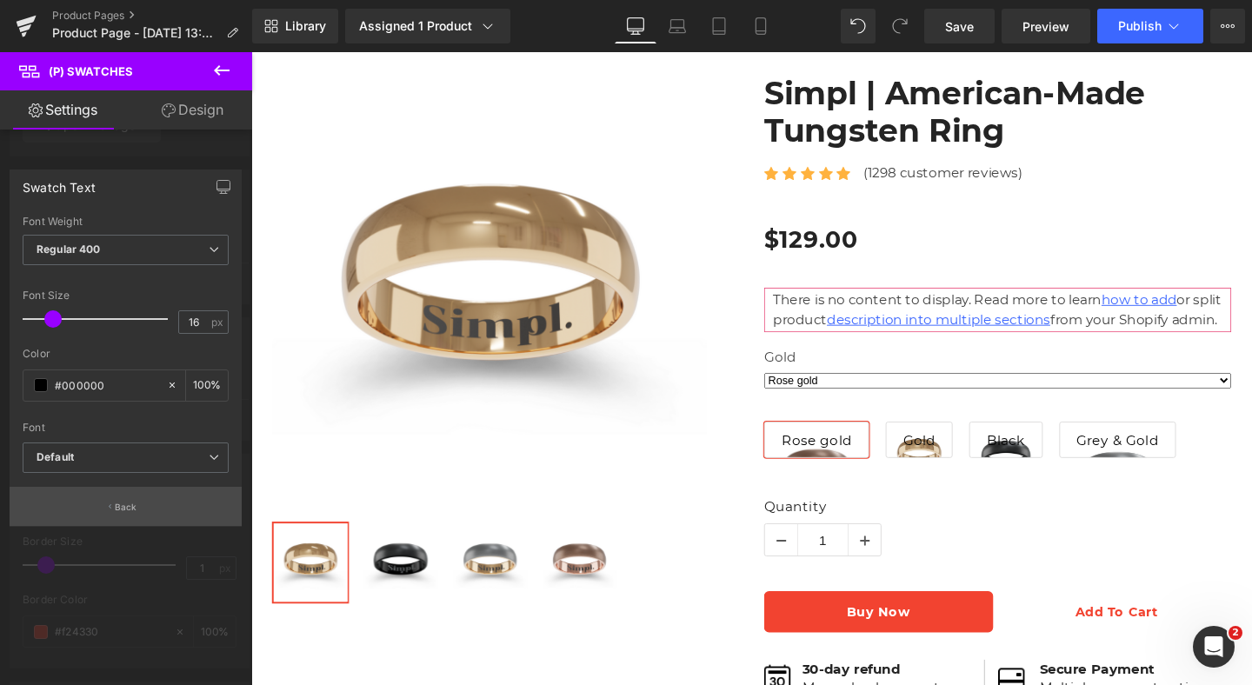
click at [141, 505] on button "Back" at bounding box center [126, 506] width 232 height 39
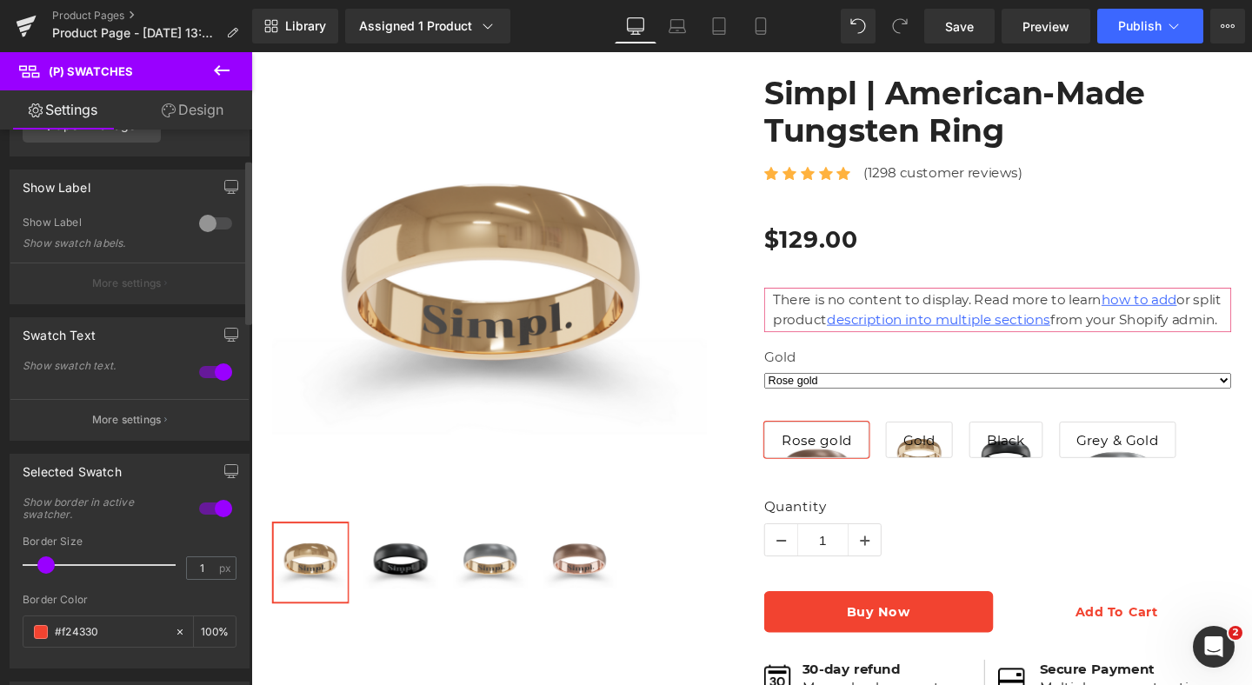
click at [213, 373] on div at bounding box center [216, 372] width 42 height 28
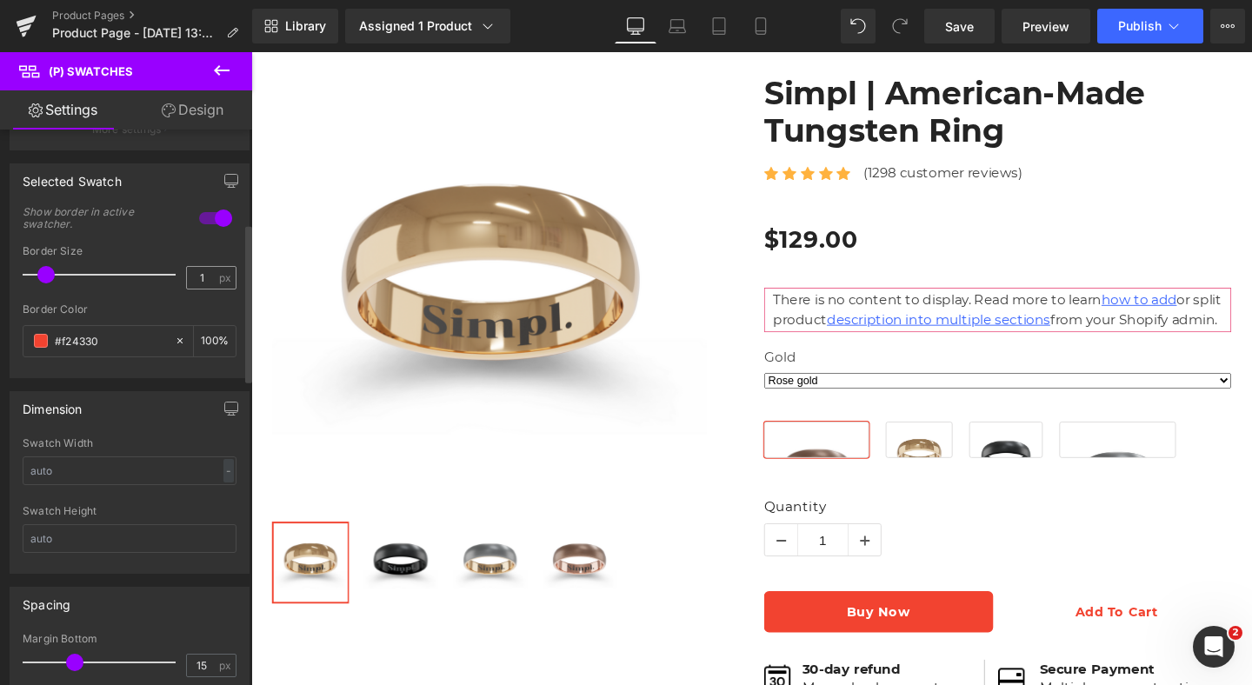
scroll to position [611, 0]
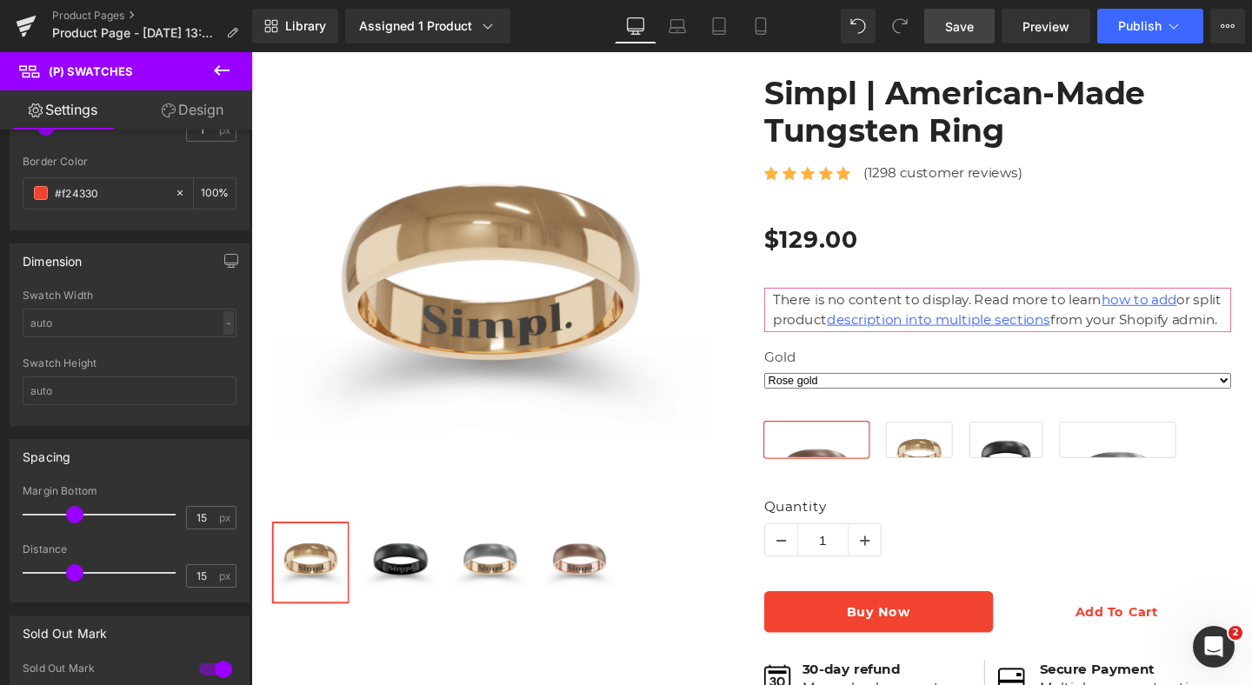
click at [960, 38] on link "Save" at bounding box center [959, 26] width 70 height 35
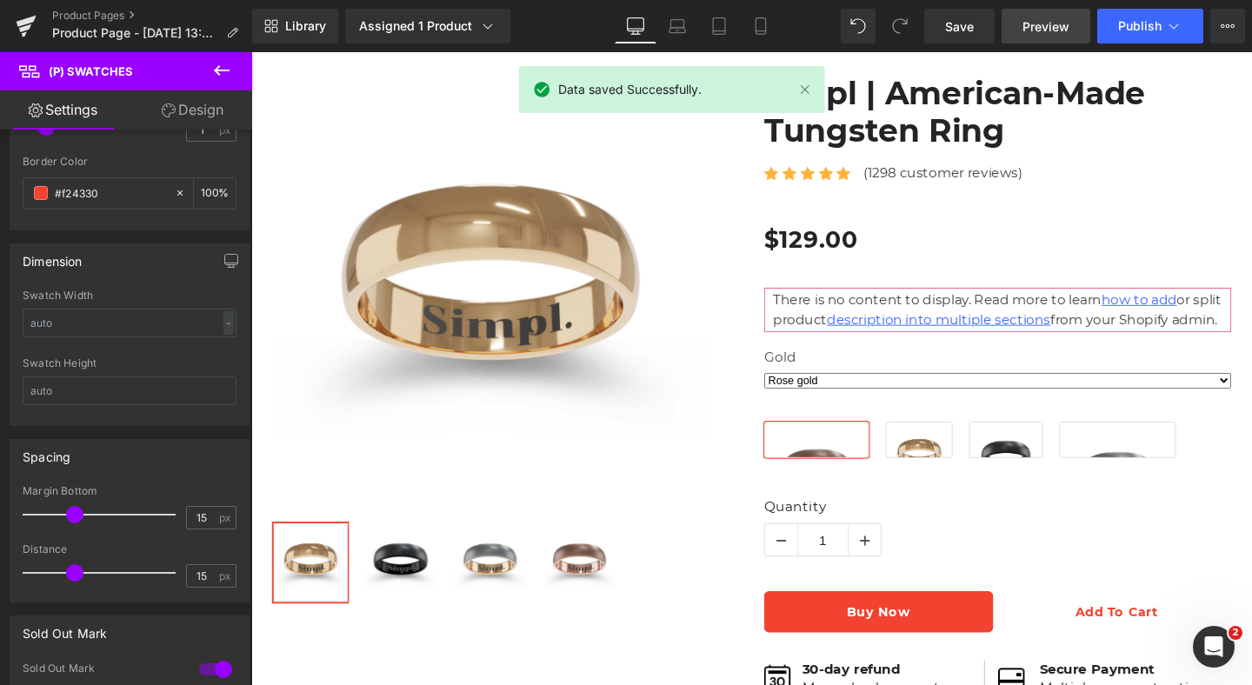
click at [1061, 25] on span "Preview" at bounding box center [1045, 26] width 47 height 18
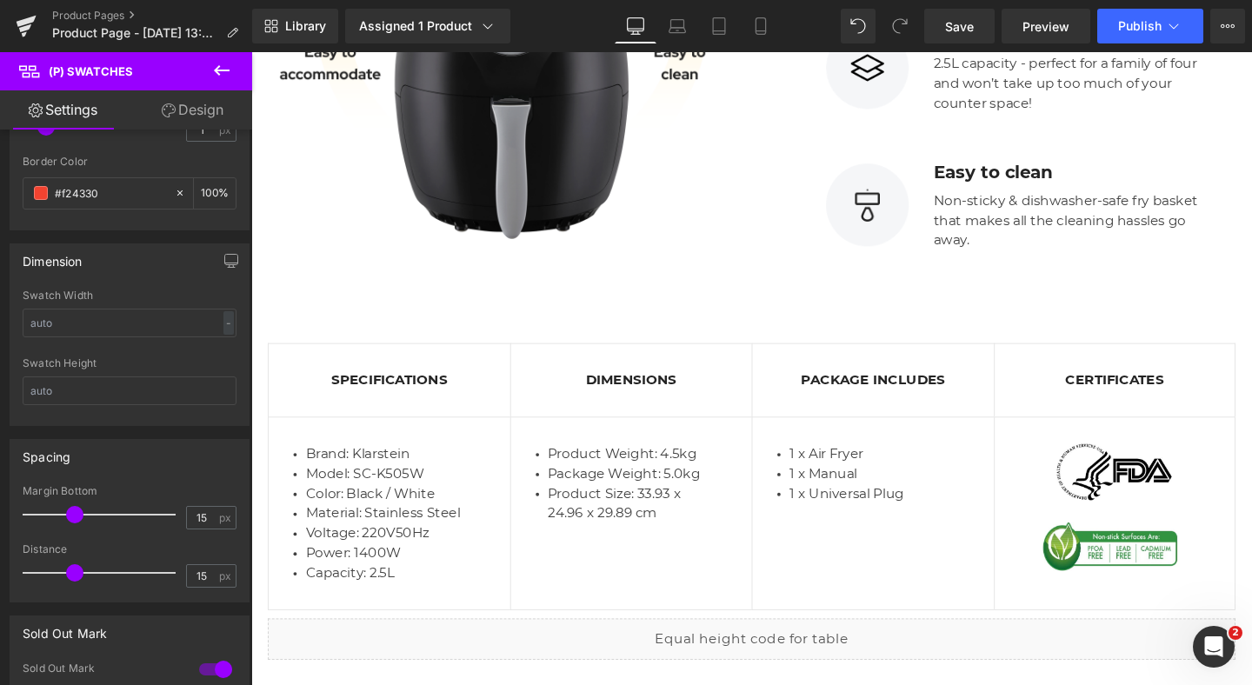
scroll to position [2071, 0]
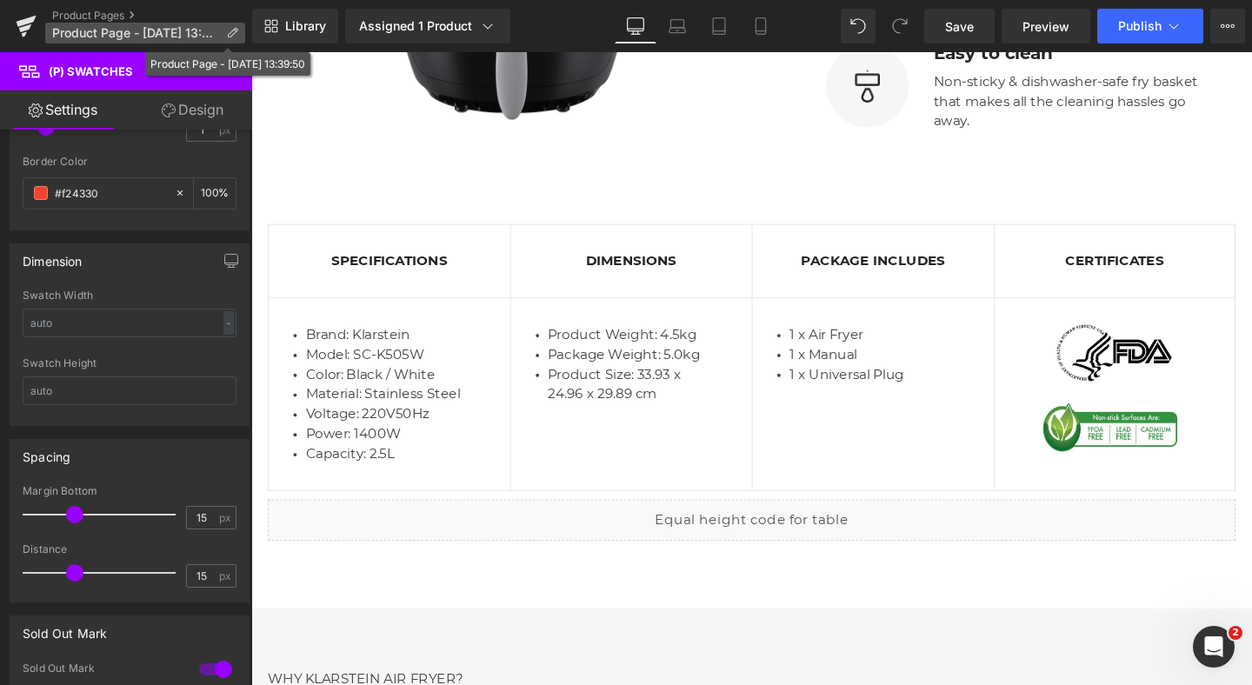
click at [70, 31] on span "Product Page - [DATE] 13:39:50" at bounding box center [135, 33] width 167 height 14
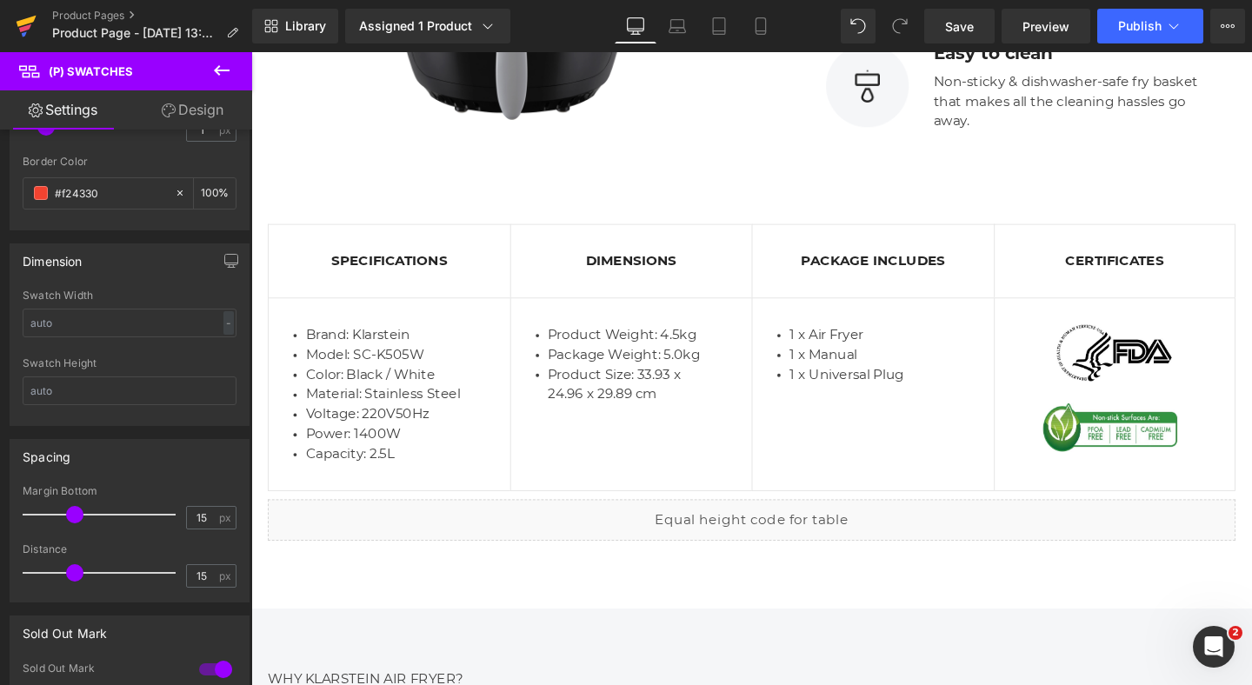
click at [24, 25] on icon at bounding box center [26, 25] width 21 height 43
